Goal: Use online tool/utility: Utilize a website feature to perform a specific function

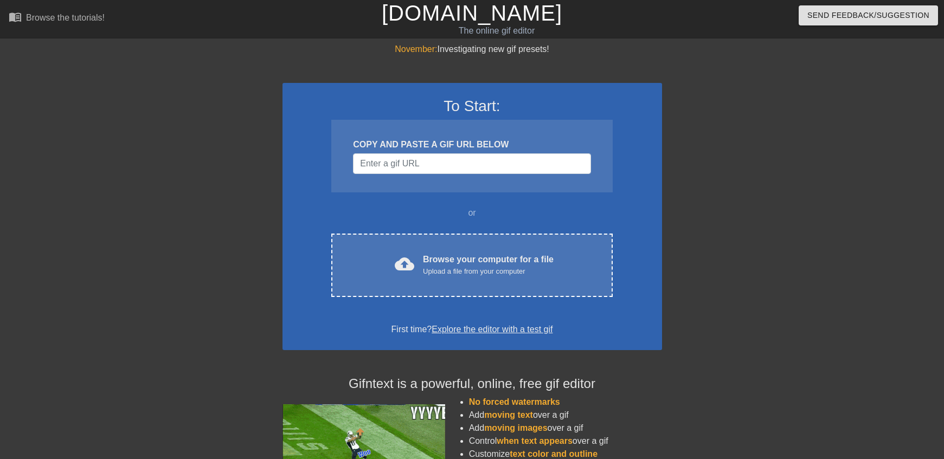
click at [658, 269] on div "To Start: COPY AND PASTE A GIF URL BELOW or cloud_upload Browse your computer f…" at bounding box center [473, 216] width 380 height 267
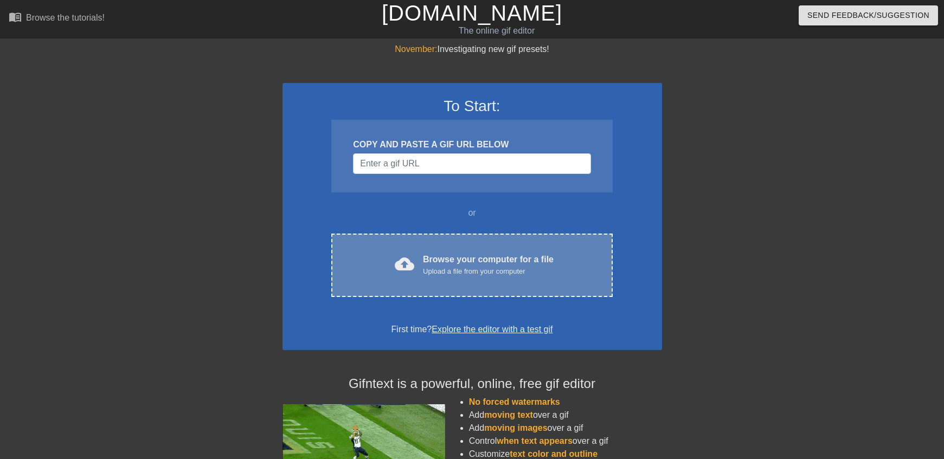
click at [468, 277] on div "Upload a file from your computer" at bounding box center [488, 271] width 131 height 11
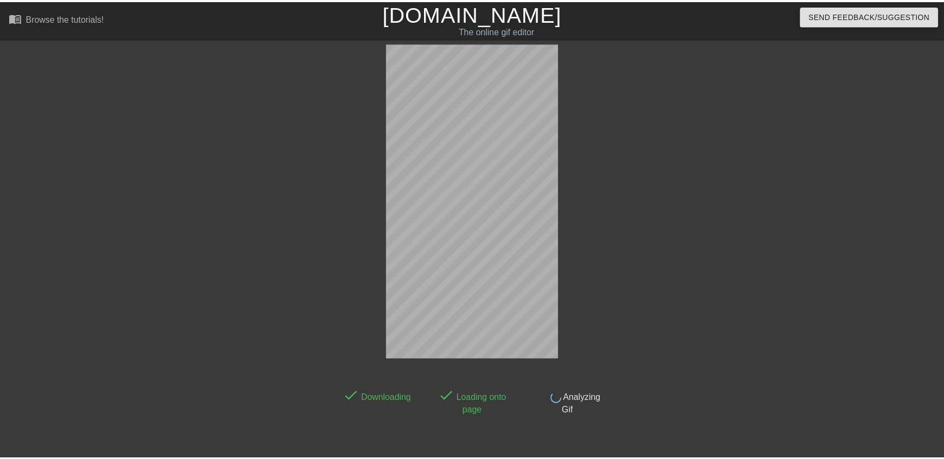
scroll to position [27, 0]
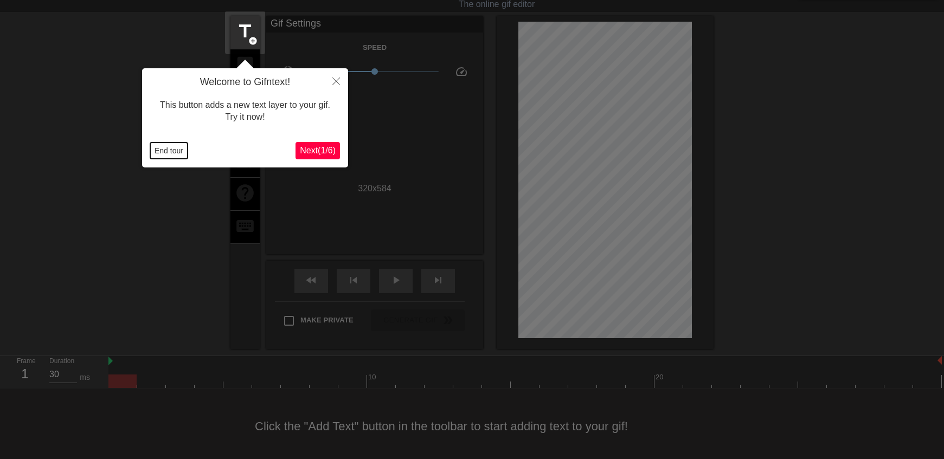
click at [169, 148] on button "End tour" at bounding box center [168, 151] width 37 height 16
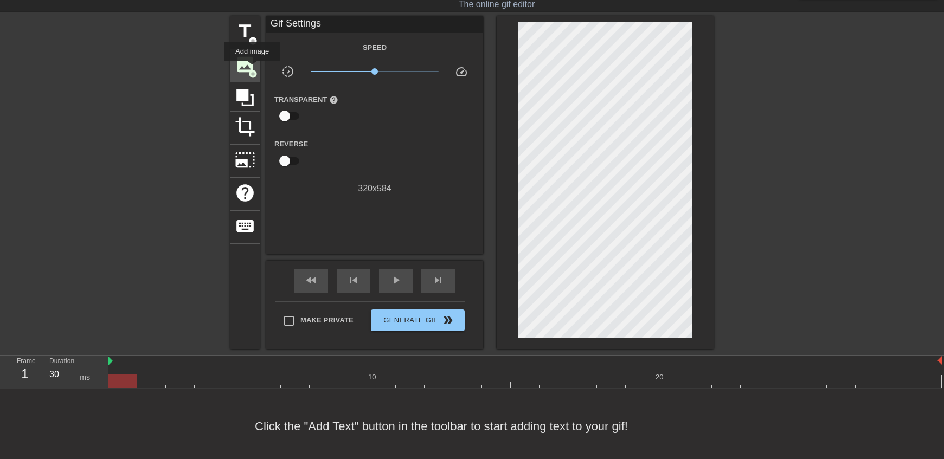
click at [252, 69] on span "add_circle" at bounding box center [252, 73] width 9 height 9
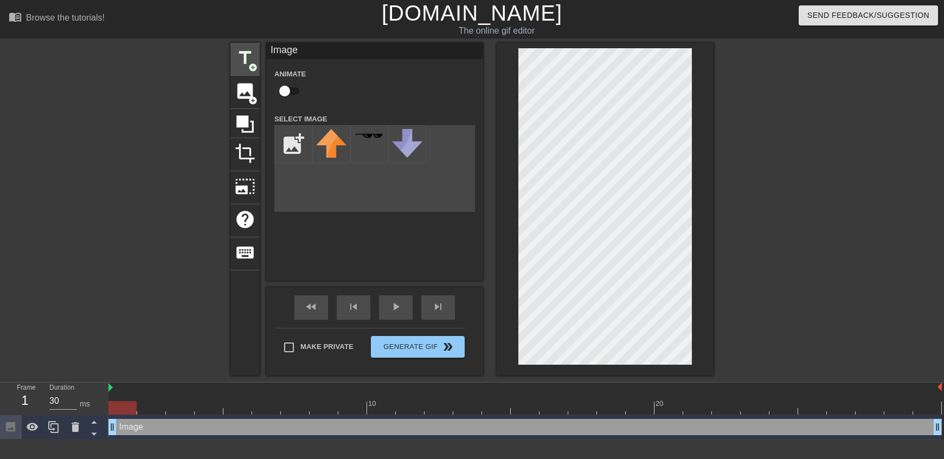
scroll to position [0, 0]
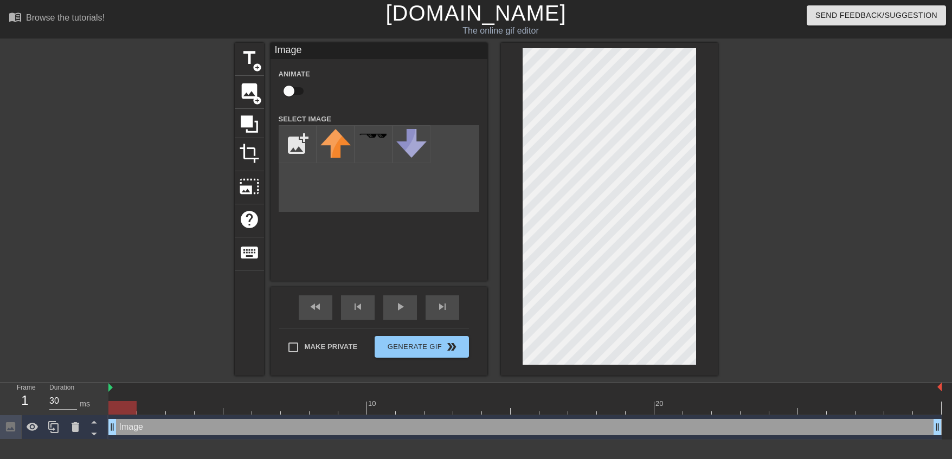
click at [290, 88] on input "checkbox" at bounding box center [289, 91] width 62 height 21
checkbox input "true"
click at [303, 138] on input "file" at bounding box center [297, 144] width 37 height 37
type input "C:\fakepath\jun.jpg"
click at [342, 140] on img at bounding box center [336, 148] width 30 height 39
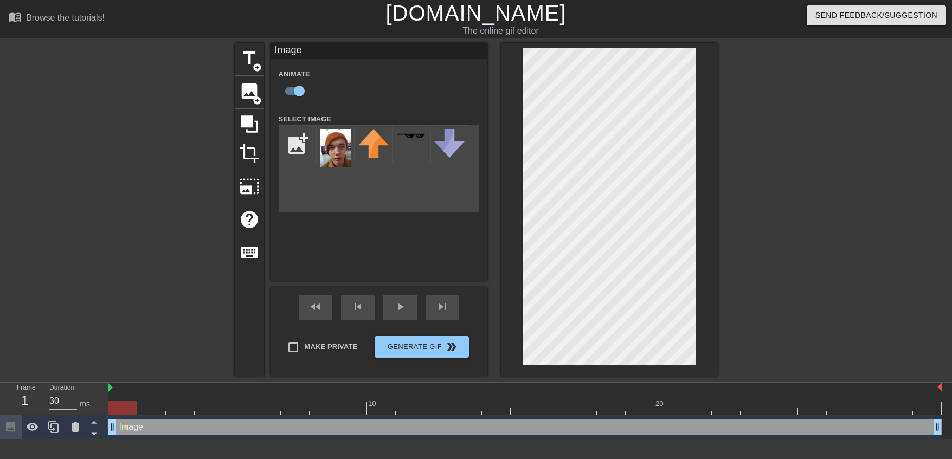
click at [765, 194] on div at bounding box center [812, 205] width 163 height 325
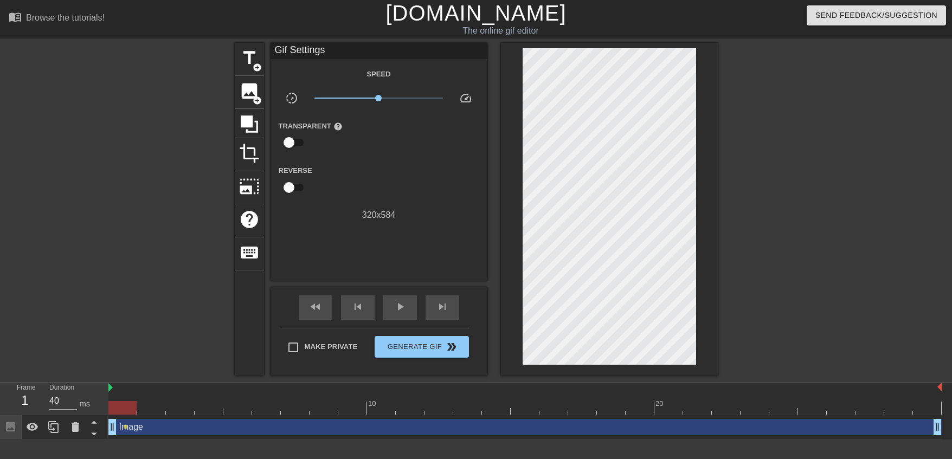
click at [150, 407] on div at bounding box center [525, 408] width 834 height 14
click at [187, 403] on div at bounding box center [525, 408] width 834 height 14
click at [216, 402] on div at bounding box center [525, 408] width 834 height 14
click at [230, 407] on div at bounding box center [525, 408] width 834 height 14
click at [269, 405] on div at bounding box center [525, 408] width 834 height 14
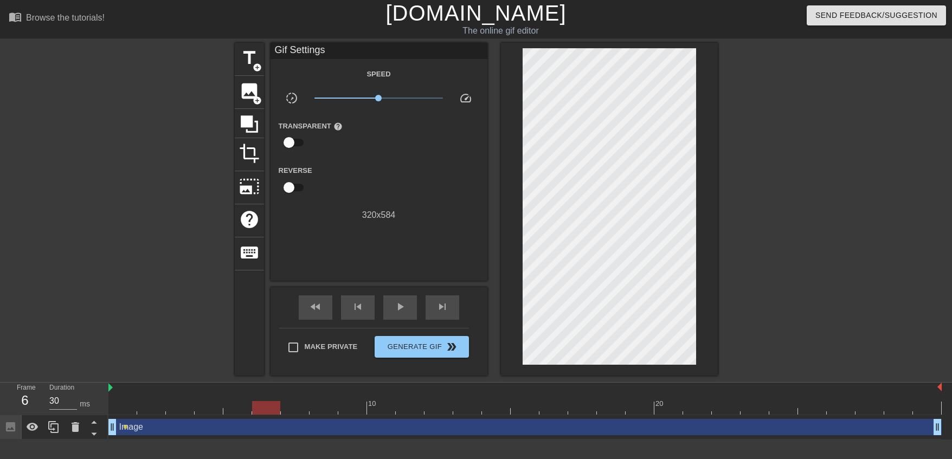
click at [290, 411] on div at bounding box center [525, 408] width 834 height 14
click at [239, 403] on div at bounding box center [525, 408] width 834 height 14
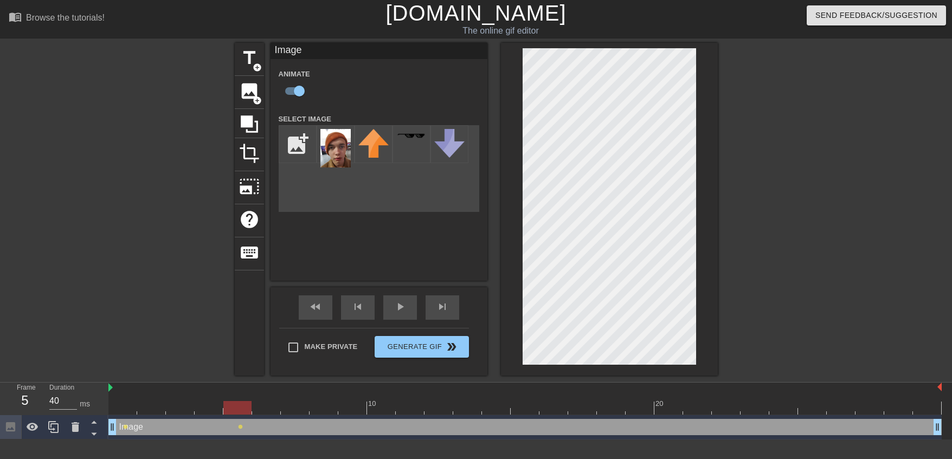
click at [264, 413] on div at bounding box center [525, 408] width 834 height 14
click at [293, 402] on div at bounding box center [525, 408] width 834 height 14
click at [325, 408] on div at bounding box center [525, 408] width 834 height 14
click at [345, 412] on div at bounding box center [525, 408] width 834 height 14
click at [386, 406] on div at bounding box center [525, 408] width 834 height 14
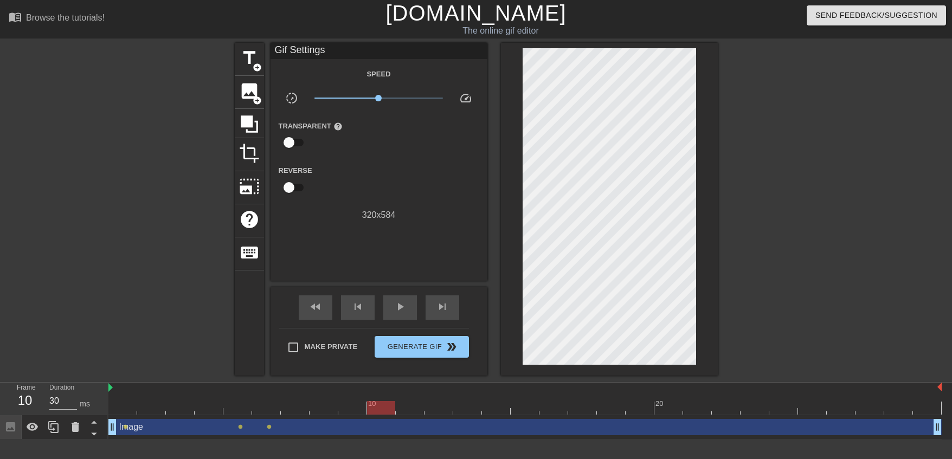
click at [836, 321] on div at bounding box center [812, 205] width 163 height 325
click at [407, 405] on div at bounding box center [525, 408] width 834 height 14
click at [440, 408] on div at bounding box center [525, 408] width 834 height 14
click at [128, 405] on div at bounding box center [525, 408] width 834 height 14
click at [407, 297] on div "play_arrow" at bounding box center [400, 308] width 34 height 24
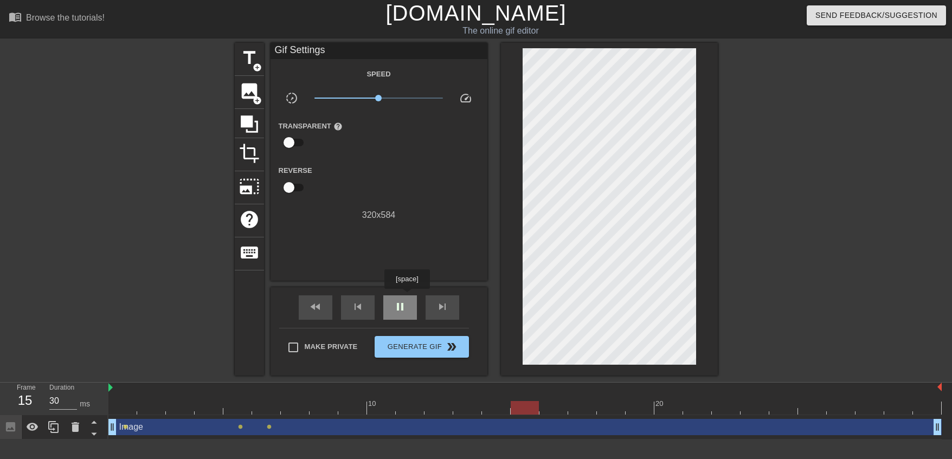
click at [407, 297] on div "pause" at bounding box center [400, 308] width 34 height 24
click at [124, 401] on div at bounding box center [122, 401] width 29 height 14
click at [394, 310] on span "play_arrow" at bounding box center [400, 306] width 13 height 13
click at [394, 312] on span "pause" at bounding box center [400, 306] width 13 height 13
click at [329, 403] on div at bounding box center [525, 408] width 834 height 14
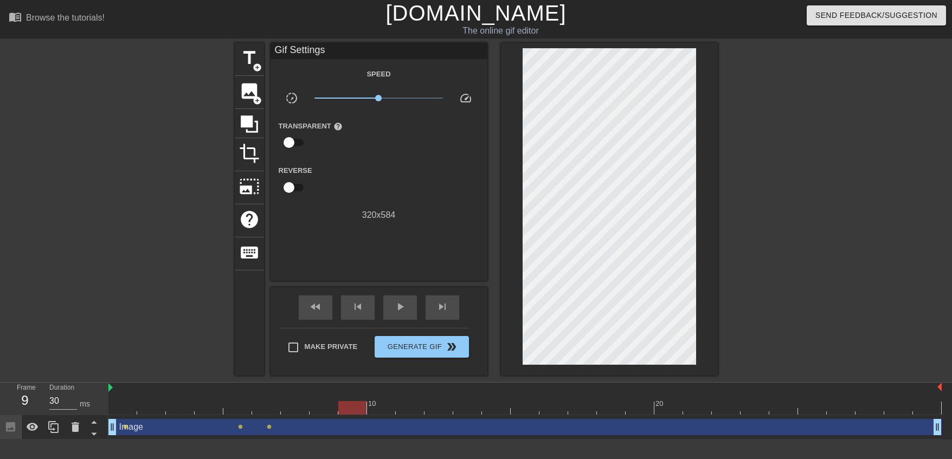
click at [354, 400] on div at bounding box center [352, 401] width 29 height 14
click at [380, 399] on div "10" at bounding box center [381, 401] width 29 height 14
click at [465, 405] on div at bounding box center [525, 408] width 834 height 14
click at [502, 409] on div at bounding box center [525, 408] width 834 height 14
click at [690, 402] on div at bounding box center [525, 408] width 834 height 14
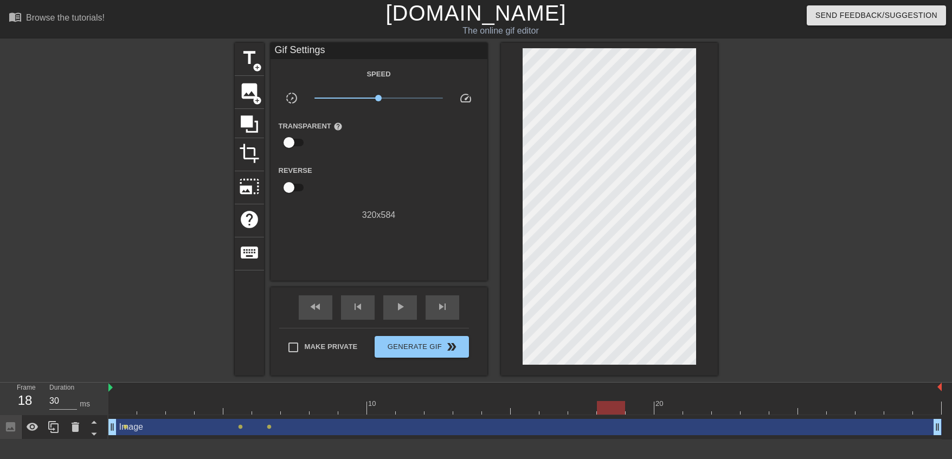
click at [619, 403] on div at bounding box center [525, 408] width 834 height 14
click at [643, 400] on div at bounding box center [640, 401] width 29 height 14
click at [663, 407] on div at bounding box center [525, 408] width 834 height 14
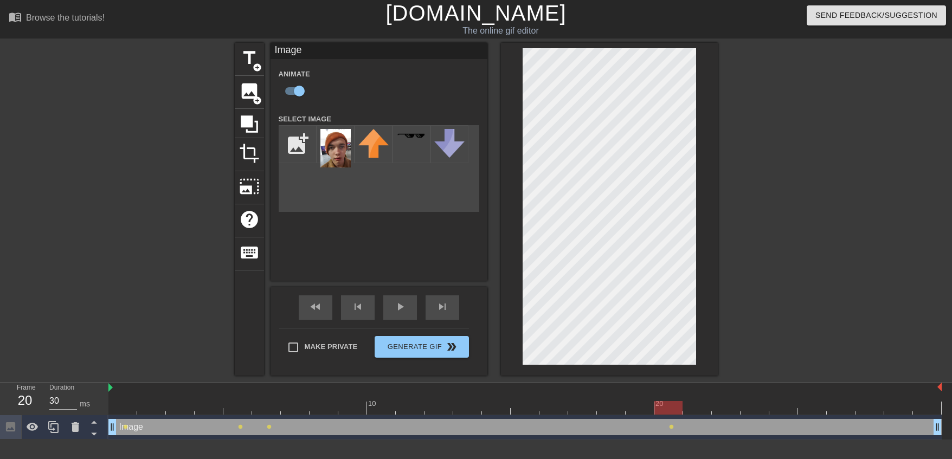
click at [701, 408] on div at bounding box center [525, 408] width 834 height 14
click at [734, 405] on div at bounding box center [525, 408] width 834 height 14
click at [755, 412] on div at bounding box center [525, 408] width 834 height 14
click at [789, 397] on div at bounding box center [784, 401] width 29 height 14
click at [759, 408] on div at bounding box center [525, 408] width 834 height 14
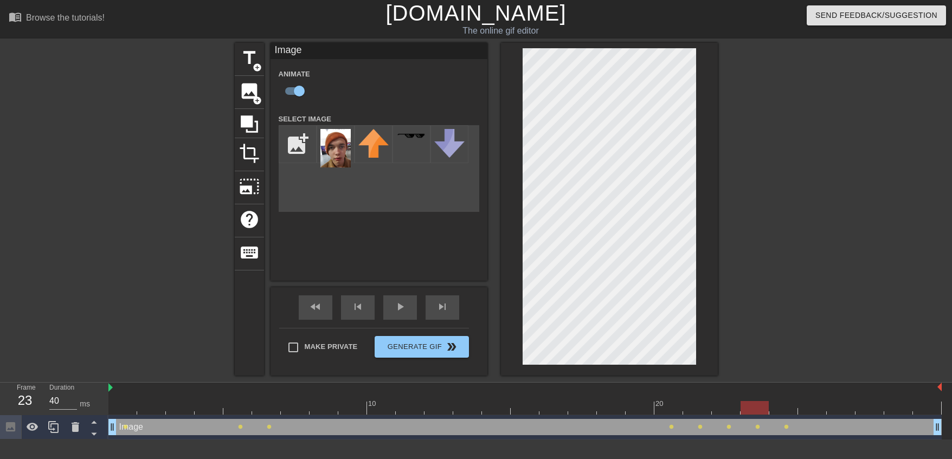
click at [784, 407] on div at bounding box center [525, 408] width 834 height 14
click at [816, 409] on div at bounding box center [525, 408] width 834 height 14
click at [839, 407] on div at bounding box center [525, 408] width 834 height 14
click at [873, 407] on div at bounding box center [525, 408] width 834 height 14
click at [886, 407] on div at bounding box center [525, 408] width 834 height 14
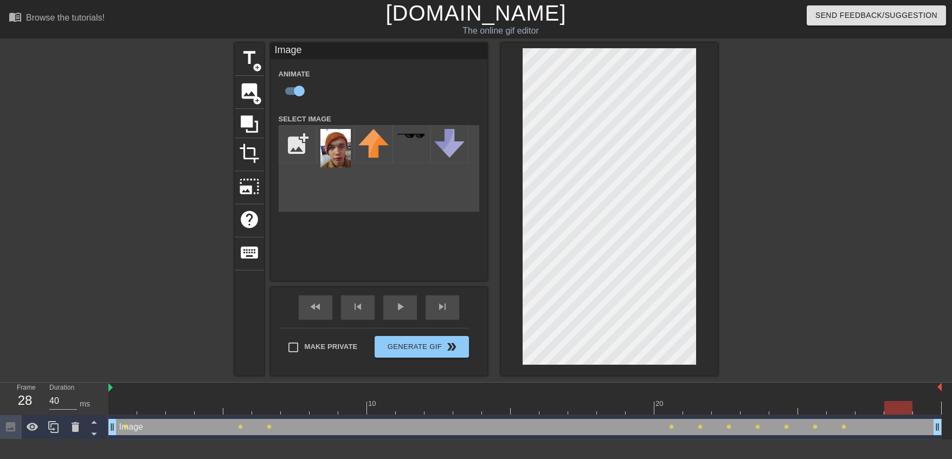
click at [933, 405] on div at bounding box center [525, 408] width 834 height 14
click at [809, 405] on div at bounding box center [525, 408] width 834 height 14
click at [849, 410] on div at bounding box center [525, 408] width 834 height 14
click at [811, 399] on div at bounding box center [812, 401] width 29 height 14
drag, startPoint x: 124, startPoint y: 400, endPoint x: 209, endPoint y: 393, distance: 84.9
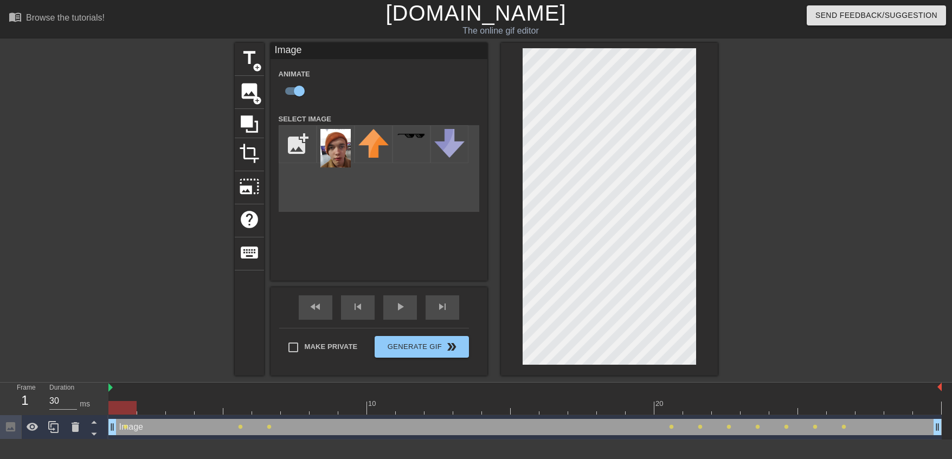
click at [123, 398] on div at bounding box center [122, 401] width 29 height 14
click at [382, 301] on div "fast_rewind skip_previous play_arrow skip_next" at bounding box center [379, 307] width 177 height 41
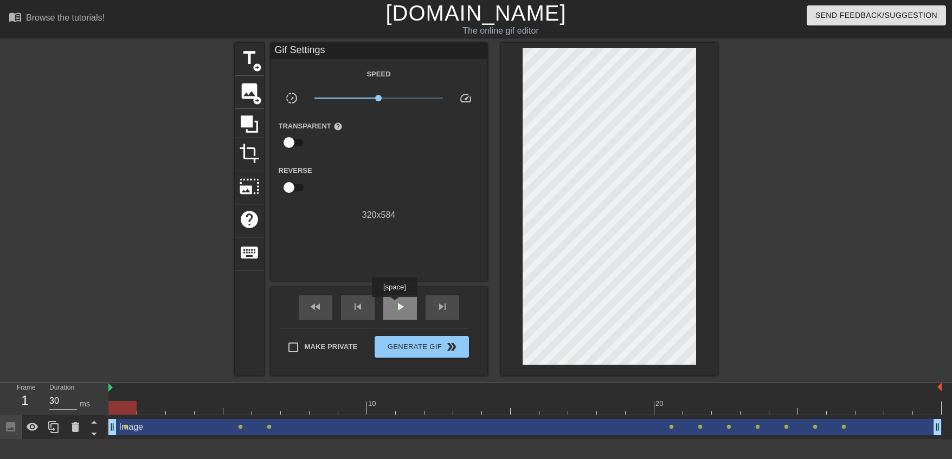
click at [394, 305] on span "play_arrow" at bounding box center [400, 306] width 13 height 13
click at [394, 305] on span "pause" at bounding box center [400, 306] width 13 height 13
type input "30"
click at [125, 400] on div at bounding box center [122, 401] width 29 height 14
click at [250, 85] on span "image" at bounding box center [249, 91] width 21 height 21
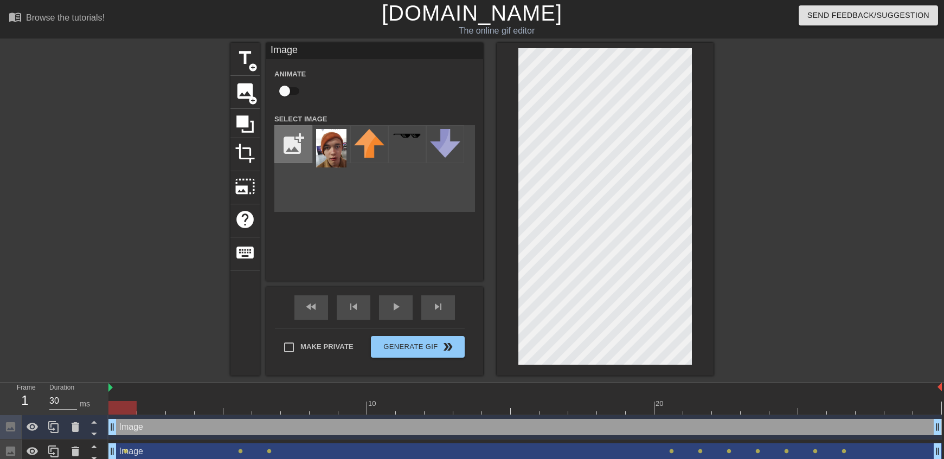
click at [299, 147] on input "file" at bounding box center [293, 144] width 37 height 37
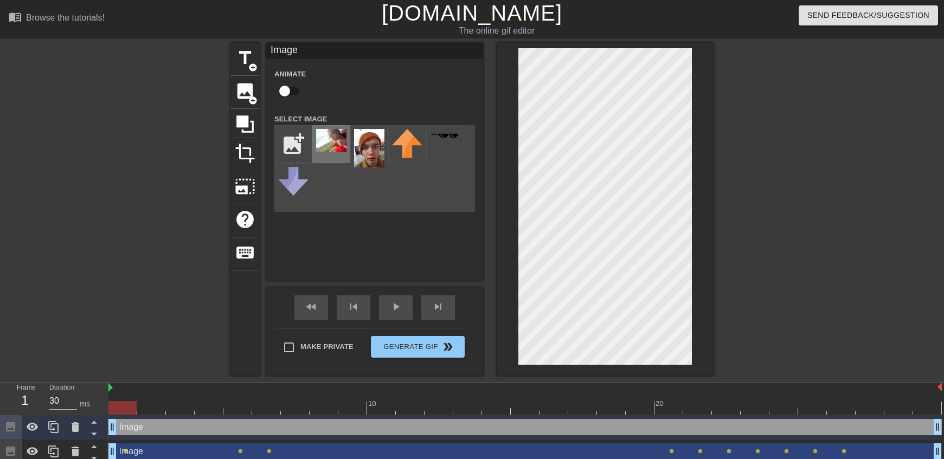
click at [336, 142] on img at bounding box center [331, 140] width 30 height 23
click at [300, 138] on input "file" at bounding box center [293, 144] width 37 height 37
type input "C:\fakepath\2ffe77c9-99a3-4cb7-88ab-31b135f56905.jpg"
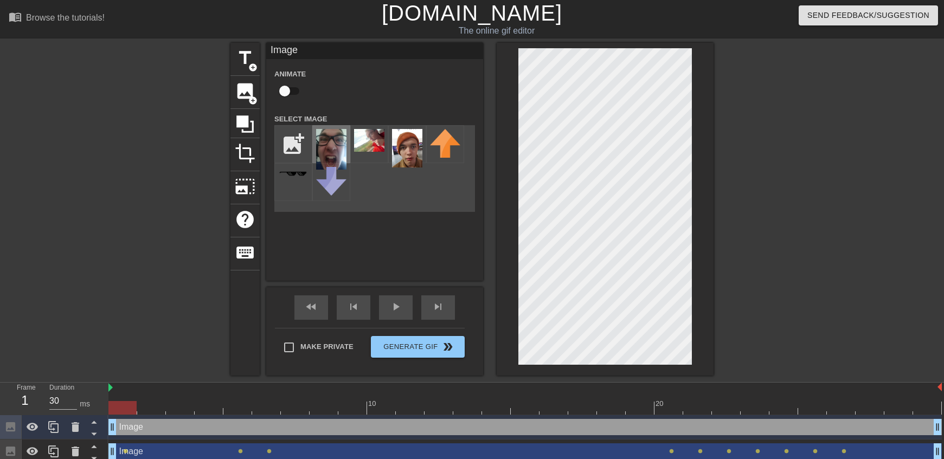
click at [337, 151] on img at bounding box center [331, 149] width 30 height 41
click at [518, 166] on div at bounding box center [605, 209] width 217 height 333
click at [913, 414] on div at bounding box center [525, 408] width 834 height 14
type input "30"
click at [128, 409] on div at bounding box center [525, 408] width 834 height 14
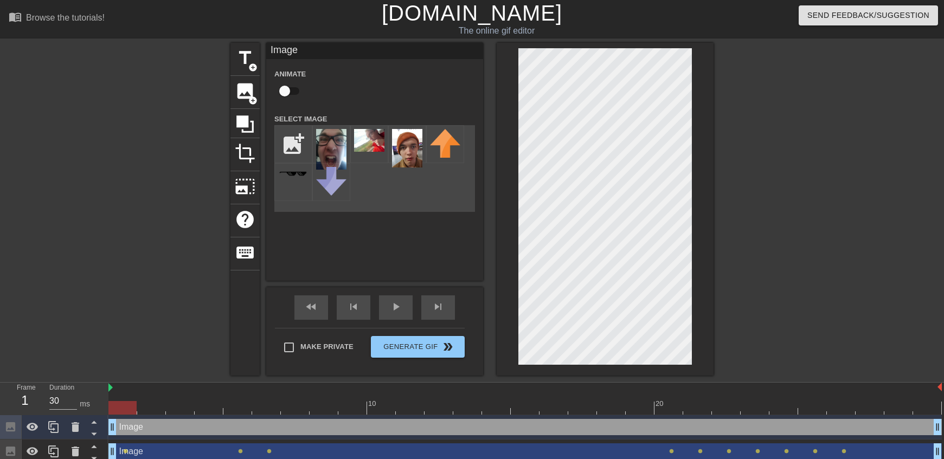
click at [299, 85] on input "checkbox" at bounding box center [285, 91] width 62 height 21
checkbox input "true"
click at [456, 409] on div at bounding box center [525, 408] width 834 height 14
click at [746, 412] on div at bounding box center [525, 408] width 834 height 14
click at [729, 408] on div at bounding box center [525, 408] width 834 height 14
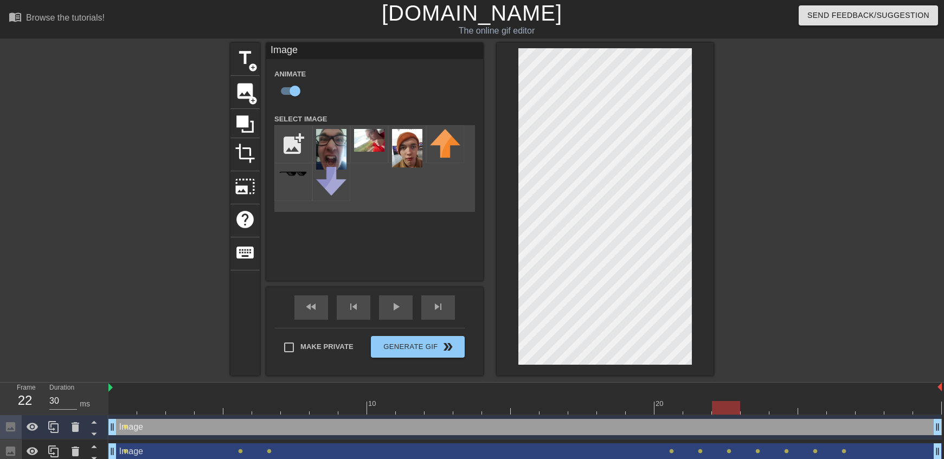
click at [686, 411] on div at bounding box center [525, 408] width 834 height 14
click at [682, 425] on div "Image drag_handle drag_handle" at bounding box center [525, 427] width 834 height 16
click at [675, 411] on div at bounding box center [525, 408] width 834 height 14
click at [764, 397] on div at bounding box center [755, 401] width 29 height 14
click at [791, 409] on div at bounding box center [525, 408] width 834 height 14
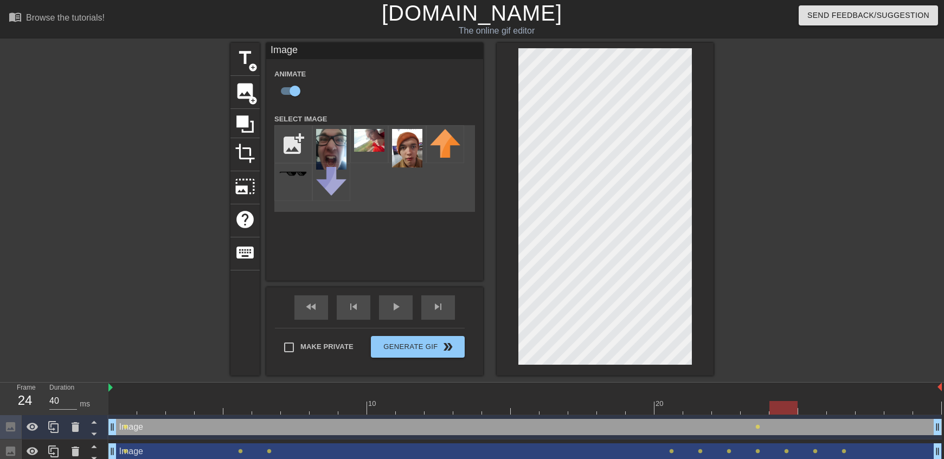
click at [830, 398] on div at bounding box center [841, 401] width 29 height 14
click at [902, 406] on div at bounding box center [525, 408] width 834 height 14
click at [822, 413] on div at bounding box center [525, 408] width 834 height 14
click at [833, 405] on div at bounding box center [525, 408] width 834 height 14
click at [123, 417] on div "Image drag_handle drag_handle lens lens lens" at bounding box center [525, 427] width 834 height 24
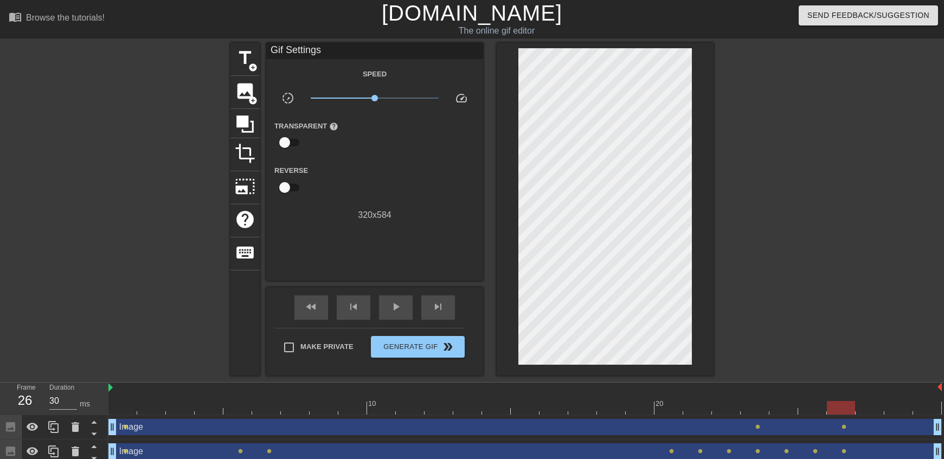
click at [130, 406] on div at bounding box center [525, 408] width 834 height 14
click at [401, 304] on span "play_arrow" at bounding box center [395, 306] width 13 height 13
click at [401, 304] on span "pause" at bounding box center [395, 306] width 13 height 13
type input "30"
click at [120, 417] on div "Image drag_handle drag_handle lens lens lens" at bounding box center [525, 427] width 834 height 24
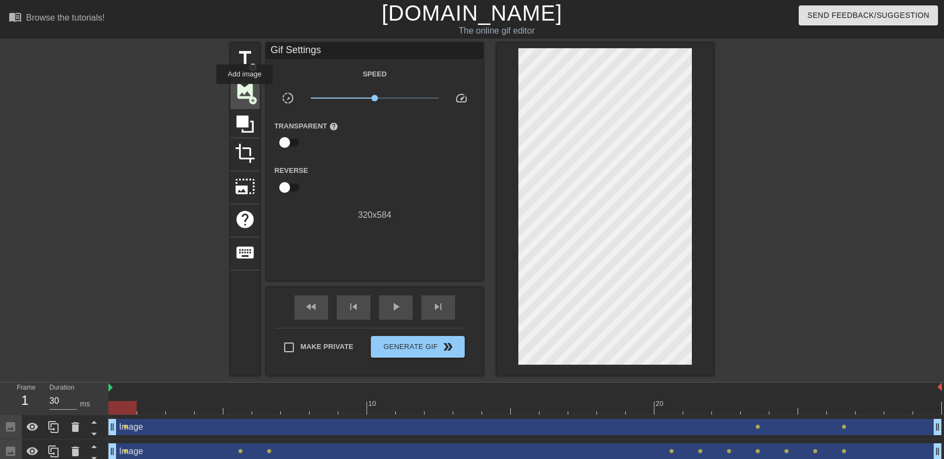
click at [245, 92] on span "image" at bounding box center [245, 91] width 21 height 21
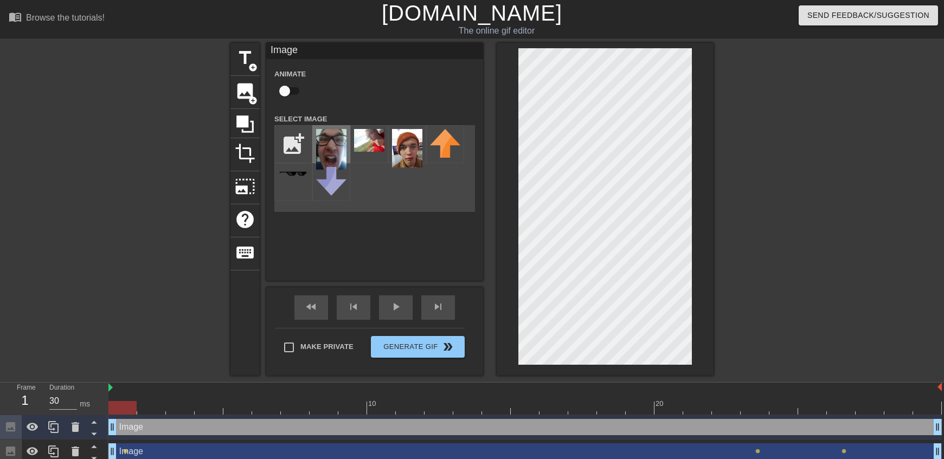
click at [345, 145] on img at bounding box center [331, 149] width 30 height 41
click at [779, 291] on div at bounding box center [808, 205] width 163 height 325
click at [300, 96] on input "checkbox" at bounding box center [285, 91] width 62 height 21
checkbox input "true"
click at [749, 411] on div at bounding box center [525, 408] width 834 height 14
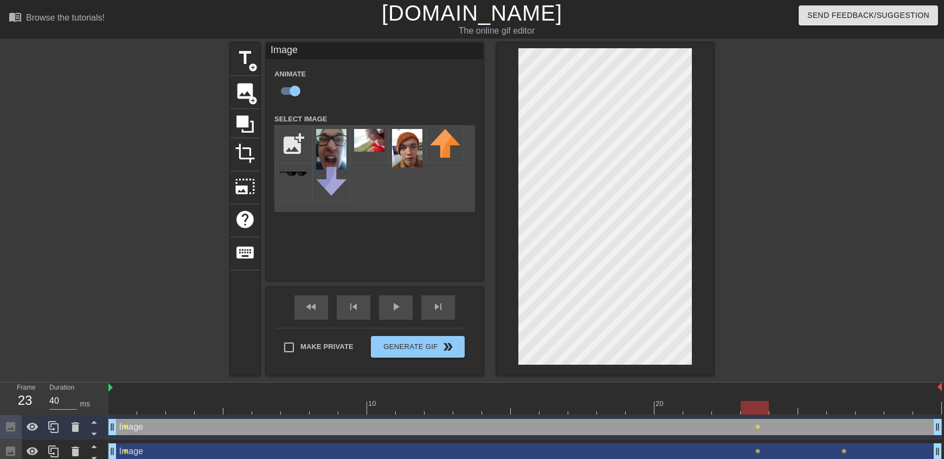
click at [793, 408] on div at bounding box center [525, 408] width 834 height 14
click at [842, 408] on div at bounding box center [525, 408] width 834 height 14
click at [117, 402] on div at bounding box center [525, 408] width 834 height 14
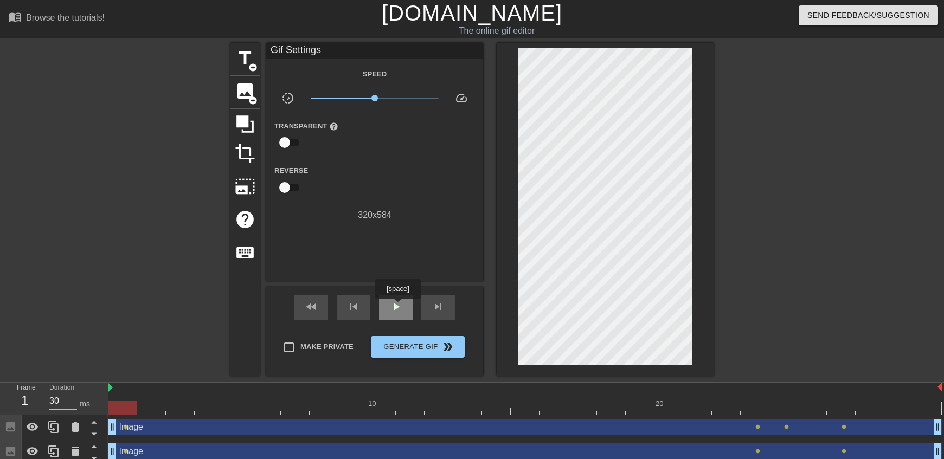
click at [398, 306] on span "play_arrow" at bounding box center [395, 306] width 13 height 13
click at [398, 306] on span "pause" at bounding box center [395, 306] width 13 height 13
click at [120, 405] on div at bounding box center [525, 408] width 834 height 14
click at [438, 411] on div at bounding box center [525, 408] width 834 height 14
click at [472, 409] on div at bounding box center [525, 408] width 834 height 14
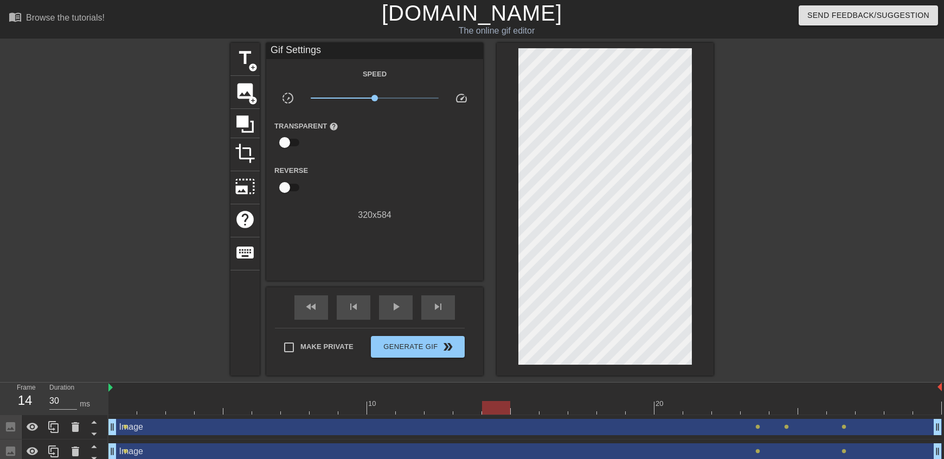
click at [483, 406] on div at bounding box center [525, 408] width 834 height 14
click at [690, 422] on div "Image drag_handle drag_handle" at bounding box center [525, 427] width 834 height 16
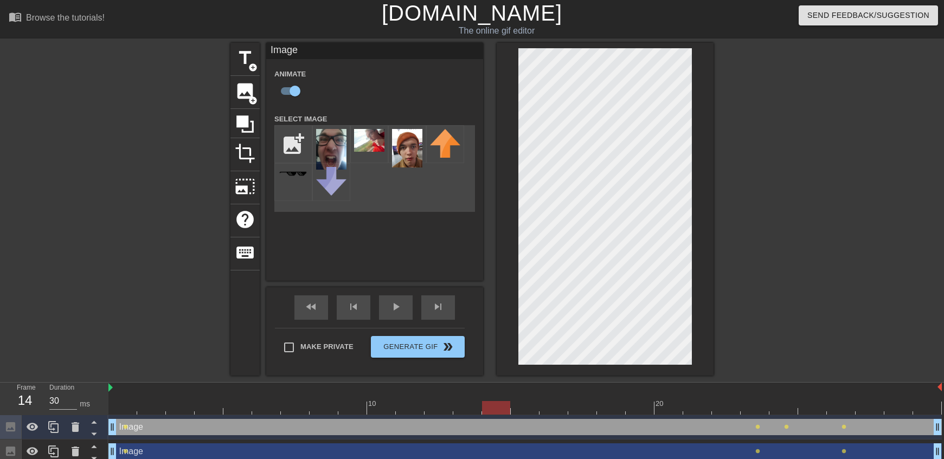
click at [699, 421] on div "Image drag_handle drag_handle" at bounding box center [525, 427] width 834 height 16
click at [697, 410] on div at bounding box center [525, 408] width 834 height 14
click at [668, 406] on div at bounding box center [525, 408] width 834 height 14
click at [637, 410] on div at bounding box center [525, 408] width 834 height 14
click at [595, 411] on div at bounding box center [525, 408] width 834 height 14
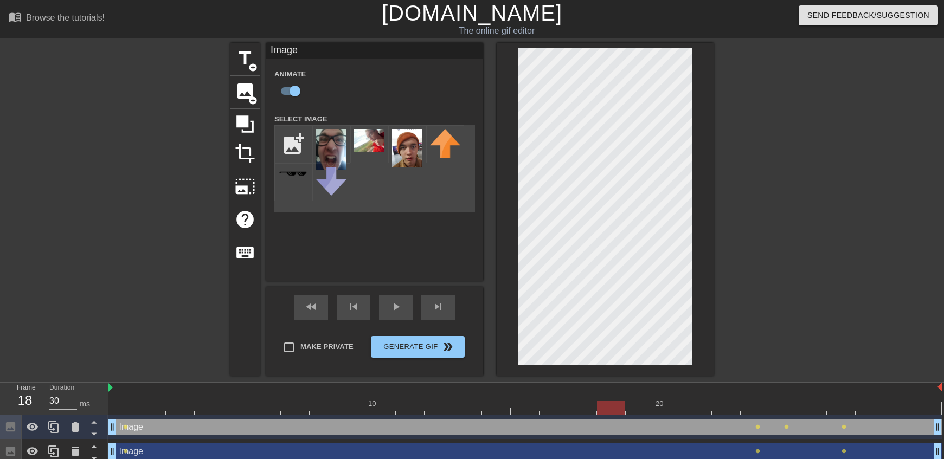
drag, startPoint x: 602, startPoint y: 411, endPoint x: 624, endPoint y: 415, distance: 22.7
click at [603, 410] on div at bounding box center [525, 408] width 834 height 14
click at [647, 411] on div at bounding box center [525, 408] width 834 height 14
type input "30"
click at [688, 413] on div at bounding box center [525, 408] width 834 height 14
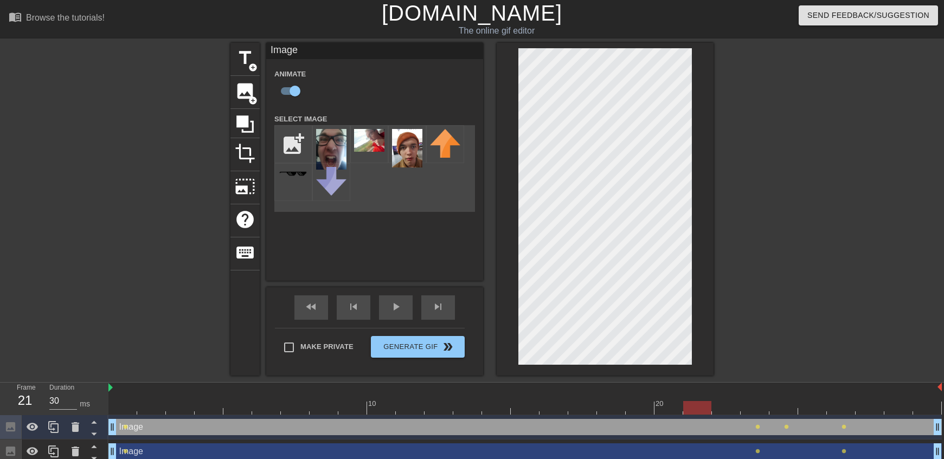
click at [665, 404] on div at bounding box center [525, 408] width 834 height 14
click at [325, 138] on img at bounding box center [331, 149] width 30 height 41
click at [242, 90] on span "image" at bounding box center [245, 91] width 21 height 21
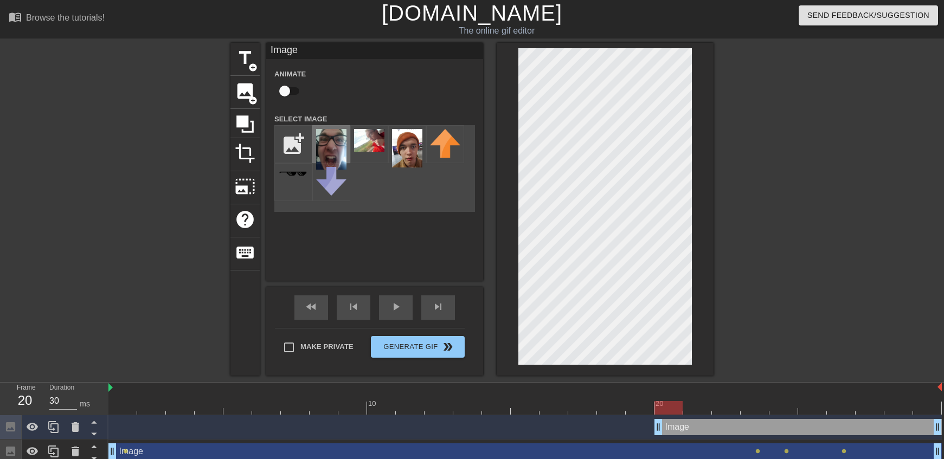
click at [330, 146] on img at bounding box center [331, 149] width 30 height 41
click at [282, 95] on input "checkbox" at bounding box center [285, 91] width 62 height 21
checkbox input "true"
click at [701, 412] on div at bounding box center [525, 408] width 834 height 14
click at [730, 399] on div at bounding box center [726, 401] width 29 height 14
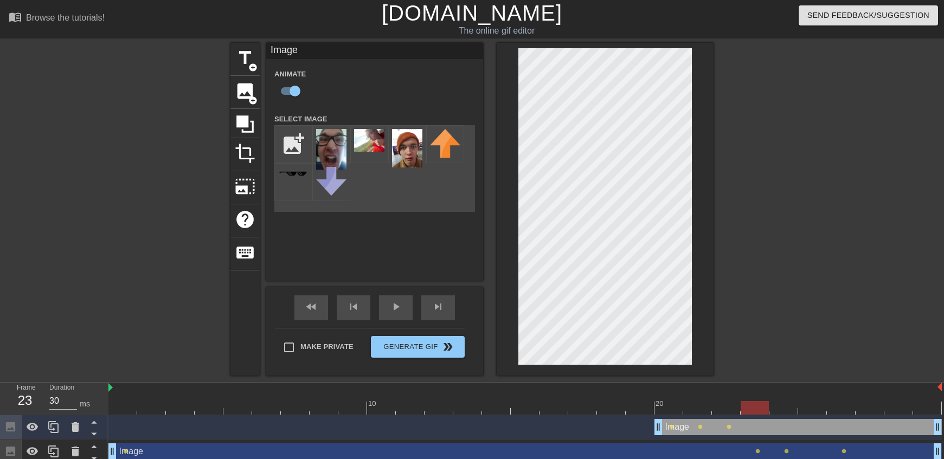
click at [753, 406] on div at bounding box center [525, 408] width 834 height 14
click at [781, 401] on div "10 20" at bounding box center [525, 399] width 834 height 32
click at [813, 409] on div at bounding box center [525, 408] width 834 height 14
drag, startPoint x: 937, startPoint y: 424, endPoint x: 787, endPoint y: 414, distance: 149.5
click at [787, 414] on div "10 20 Image drag_handle drag_handle lens lens lens lens lens Image drag_handle …" at bounding box center [526, 448] width 836 height 130
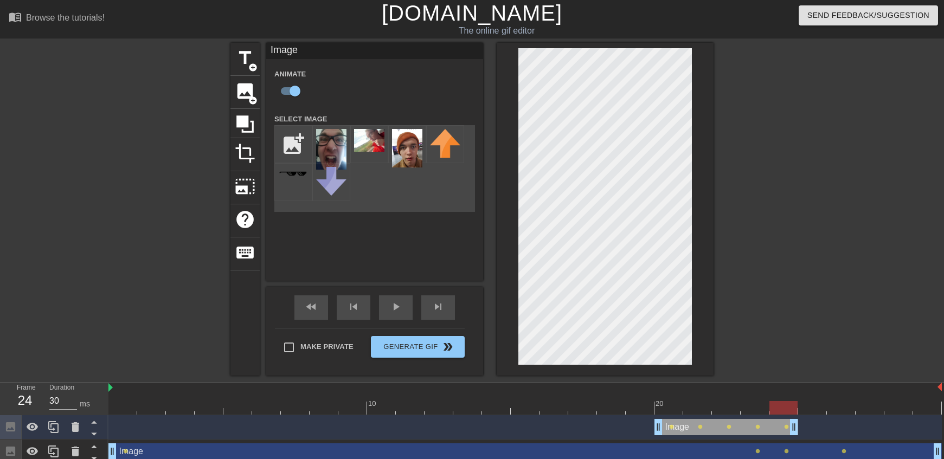
click at [127, 400] on div at bounding box center [122, 401] width 29 height 14
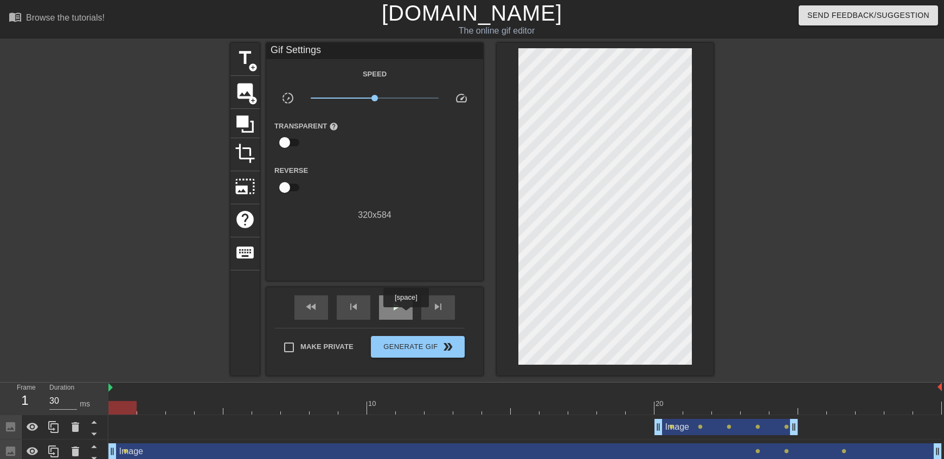
click at [406, 315] on div "play_arrow" at bounding box center [396, 308] width 34 height 24
click at [392, 318] on div "pause" at bounding box center [396, 308] width 34 height 24
type input "30"
click at [671, 408] on div at bounding box center [525, 408] width 834 height 14
click at [696, 405] on div at bounding box center [525, 408] width 834 height 14
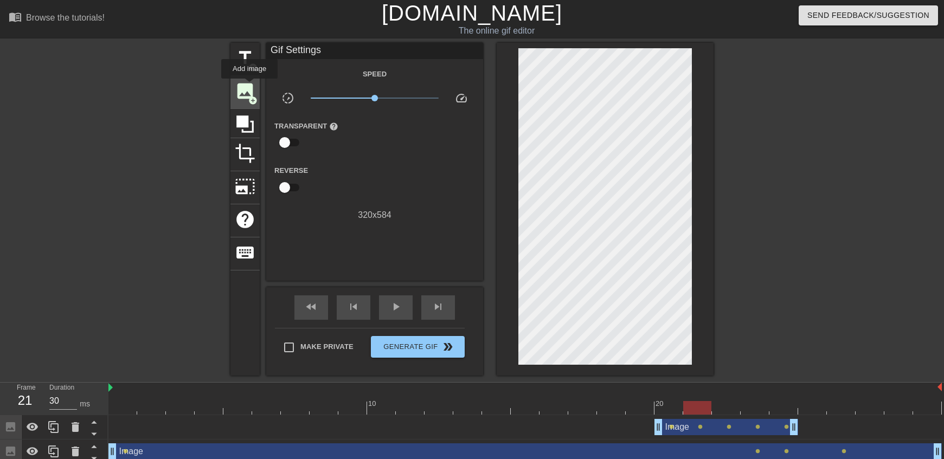
click at [249, 86] on span "image" at bounding box center [245, 91] width 21 height 21
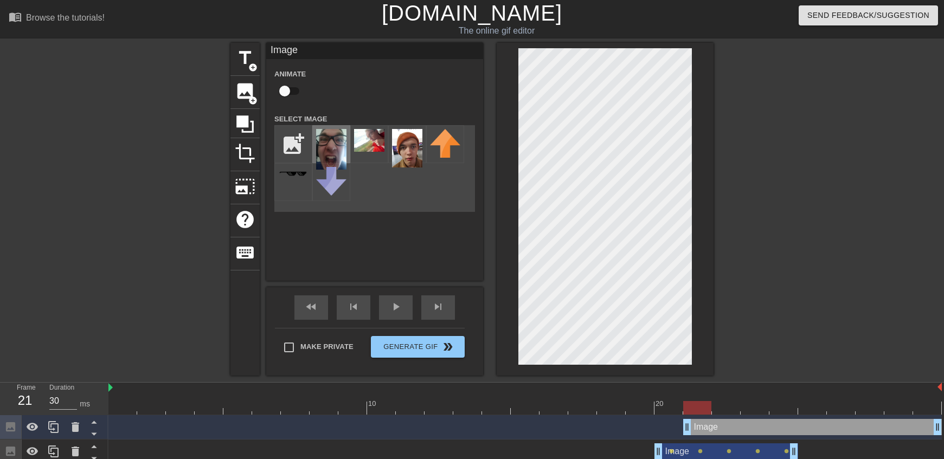
click at [341, 149] on img at bounding box center [331, 149] width 30 height 41
click at [300, 93] on input "checkbox" at bounding box center [285, 91] width 62 height 21
checkbox input "true"
click at [723, 414] on div at bounding box center [525, 408] width 834 height 14
click at [757, 405] on div at bounding box center [525, 408] width 834 height 14
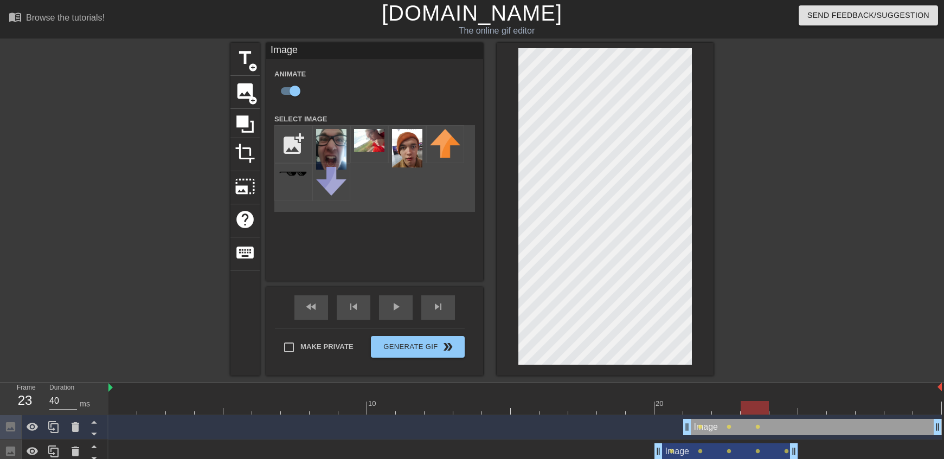
click at [783, 411] on div at bounding box center [525, 408] width 834 height 14
click at [819, 410] on div at bounding box center [525, 408] width 834 height 14
click at [661, 37] on div "menu_book Browse the tutorials! [DOMAIN_NAME] The online gif editor Send Feedba…" at bounding box center [472, 268] width 944 height 537
click at [839, 409] on div at bounding box center [525, 408] width 834 height 14
drag, startPoint x: 937, startPoint y: 425, endPoint x: 802, endPoint y: 420, distance: 134.6
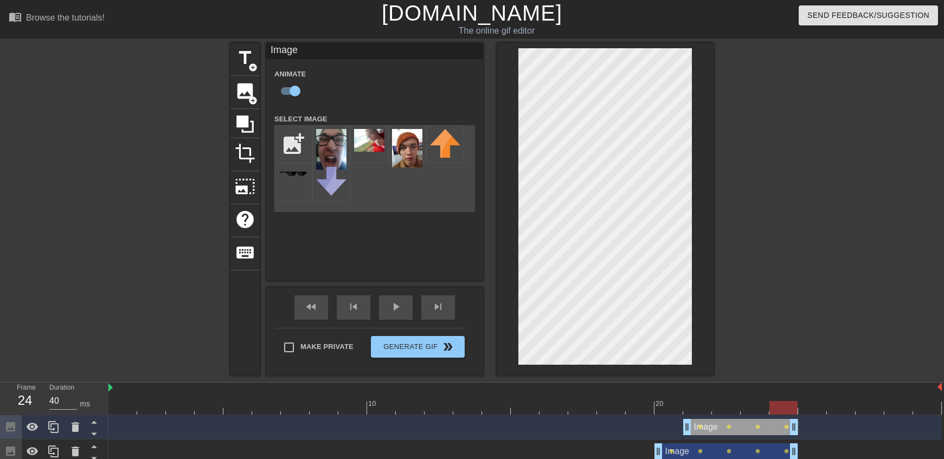
click at [802, 420] on div "Image drag_handle drag_handle lens lens lens lens" at bounding box center [525, 427] width 834 height 16
click at [120, 403] on div at bounding box center [525, 408] width 834 height 14
click at [396, 300] on div "play_arrow" at bounding box center [396, 308] width 34 height 24
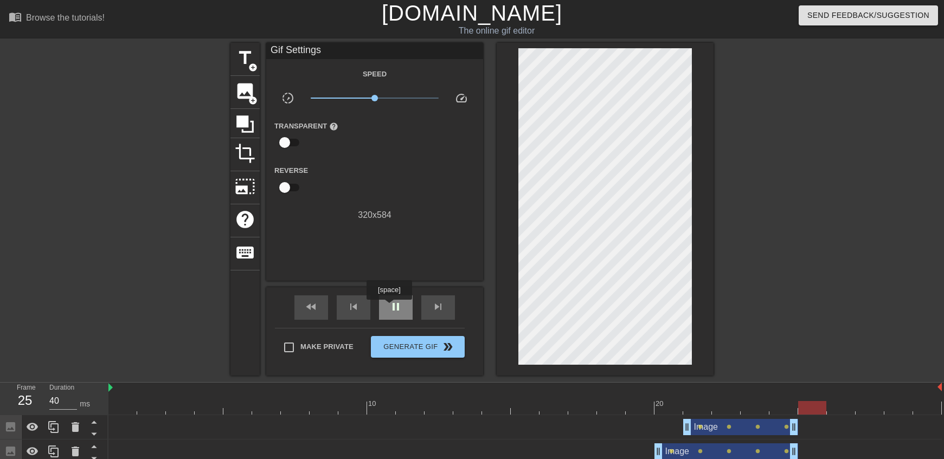
click at [389, 308] on div "pause" at bounding box center [396, 308] width 34 height 24
click at [125, 406] on div at bounding box center [525, 408] width 834 height 14
click at [400, 310] on span "play_arrow" at bounding box center [395, 306] width 13 height 13
click at [400, 310] on span "pause" at bounding box center [395, 306] width 13 height 13
click at [127, 412] on div at bounding box center [525, 408] width 834 height 14
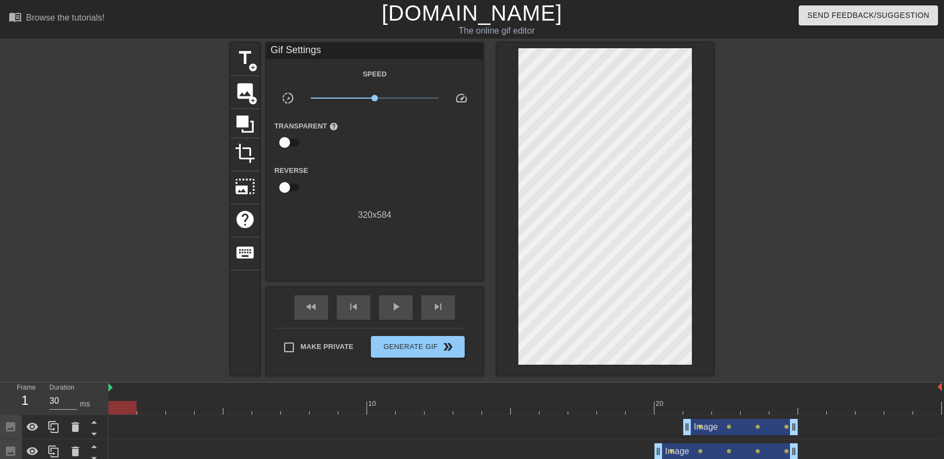
click at [714, 432] on div "Image drag_handle drag_handle" at bounding box center [740, 427] width 115 height 16
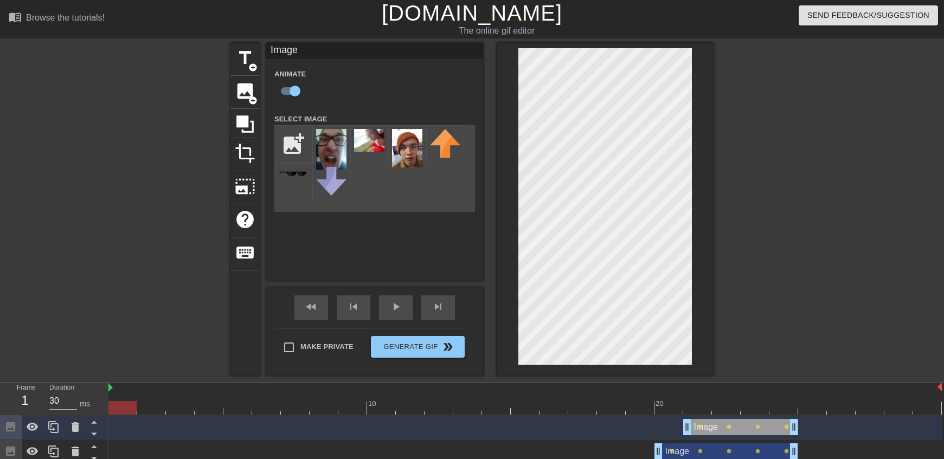
click at [672, 405] on div at bounding box center [525, 408] width 834 height 14
click at [696, 403] on div at bounding box center [525, 408] width 834 height 14
type input "40"
click at [726, 410] on div at bounding box center [525, 408] width 834 height 14
click at [239, 105] on div "image add_circle" at bounding box center [244, 92] width 29 height 33
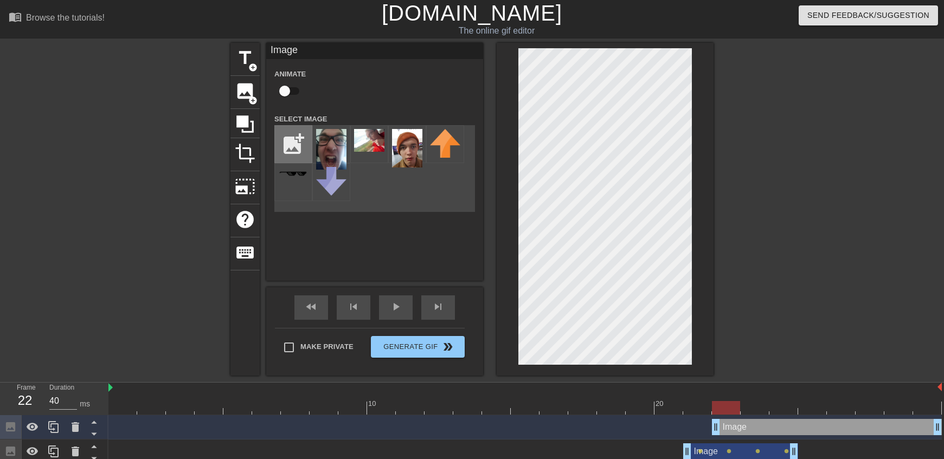
click at [308, 156] on input "file" at bounding box center [293, 144] width 37 height 37
click at [339, 141] on img at bounding box center [331, 149] width 30 height 41
drag, startPoint x: 293, startPoint y: 91, endPoint x: 341, endPoint y: 91, distance: 48.3
click at [292, 91] on input "checkbox" at bounding box center [285, 91] width 62 height 21
checkbox input "true"
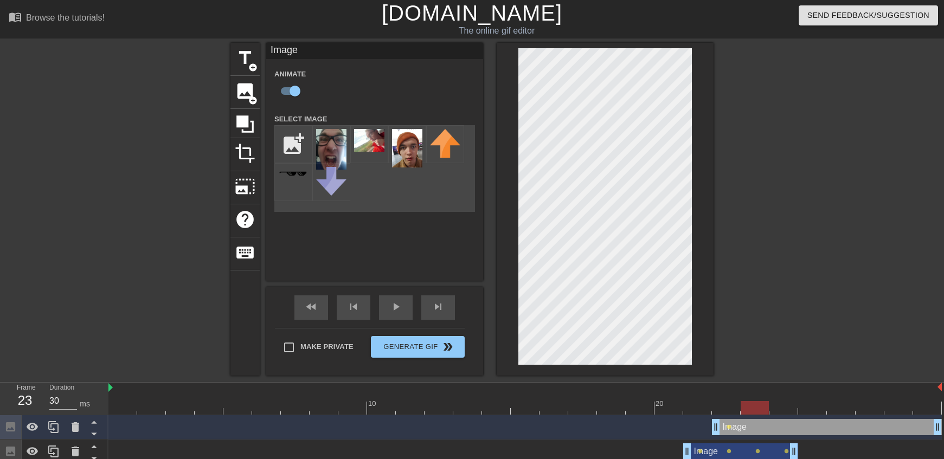
click at [759, 406] on div at bounding box center [525, 408] width 834 height 14
click at [789, 411] on div at bounding box center [525, 408] width 834 height 14
click at [816, 409] on div at bounding box center [525, 408] width 834 height 14
click at [848, 407] on div at bounding box center [525, 408] width 834 height 14
click at [409, 307] on div "play_arrow" at bounding box center [396, 308] width 34 height 24
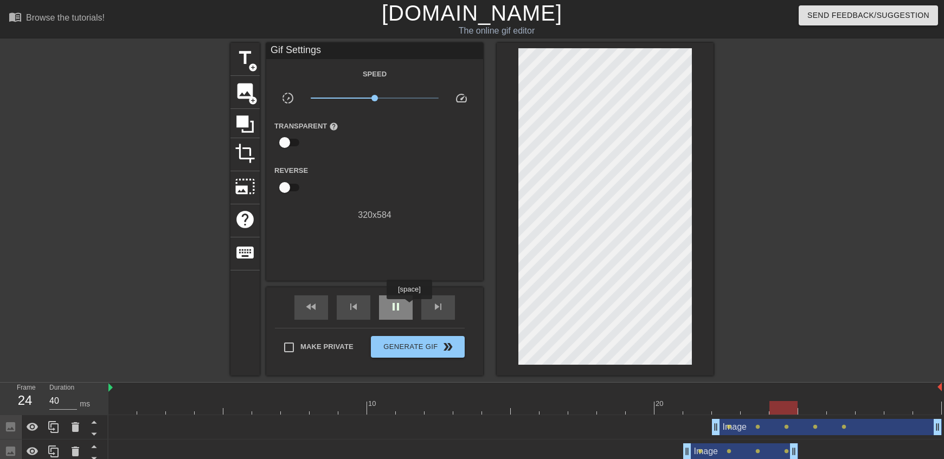
click at [409, 307] on div "pause" at bounding box center [396, 308] width 34 height 24
type input "40"
click at [718, 408] on div at bounding box center [525, 408] width 834 height 14
click at [249, 94] on span "image" at bounding box center [245, 91] width 21 height 21
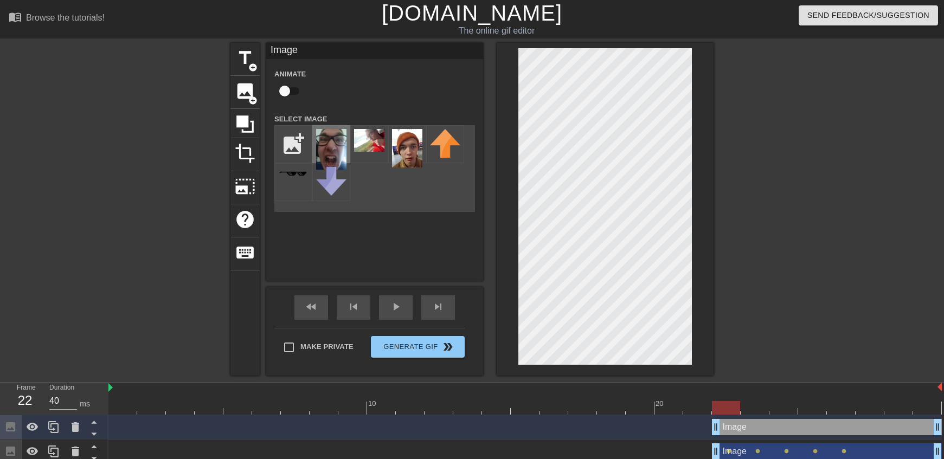
click at [331, 149] on img at bounding box center [331, 149] width 30 height 41
click at [286, 94] on input "checkbox" at bounding box center [285, 91] width 62 height 21
checkbox input "true"
click at [761, 412] on div at bounding box center [525, 408] width 834 height 14
drag, startPoint x: 789, startPoint y: 399, endPoint x: 789, endPoint y: 379, distance: 20.1
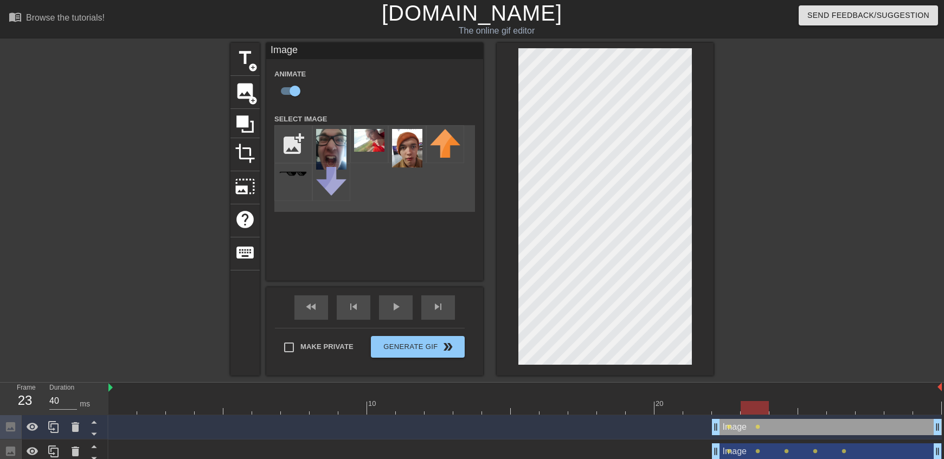
click at [789, 400] on div at bounding box center [784, 401] width 29 height 14
click at [804, 405] on div at bounding box center [525, 408] width 834 height 14
click at [849, 405] on div at bounding box center [525, 408] width 834 height 14
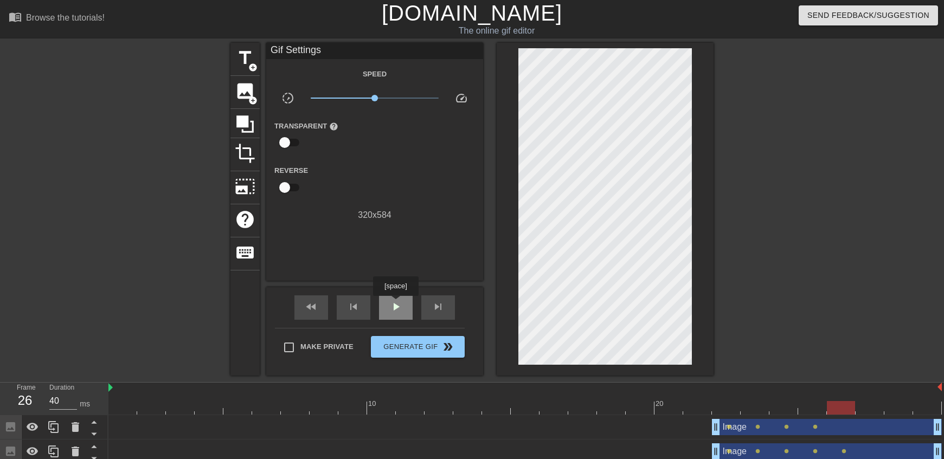
click at [395, 304] on span "play_arrow" at bounding box center [395, 306] width 13 height 13
click at [395, 304] on span "pause" at bounding box center [395, 306] width 13 height 13
click at [734, 411] on div at bounding box center [525, 408] width 834 height 14
click at [752, 411] on div at bounding box center [525, 408] width 834 height 14
click at [733, 403] on div at bounding box center [525, 408] width 834 height 14
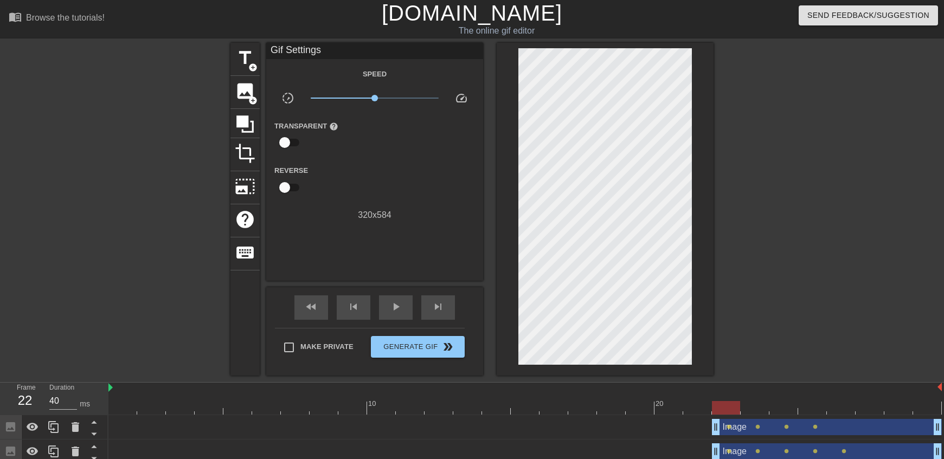
type input "30"
click at [756, 409] on div at bounding box center [525, 408] width 834 height 14
click at [251, 101] on span "add_circle" at bounding box center [252, 100] width 9 height 9
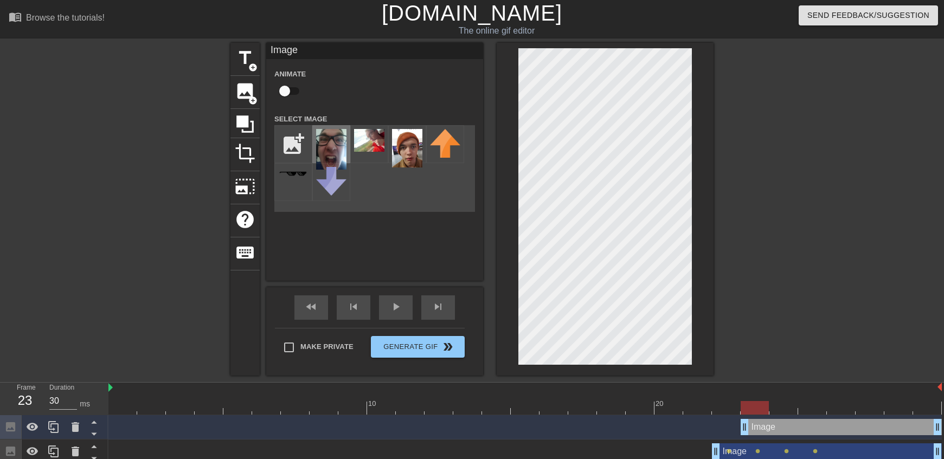
click at [321, 138] on img at bounding box center [331, 149] width 30 height 41
click at [303, 97] on input "checkbox" at bounding box center [285, 91] width 62 height 21
checkbox input "true"
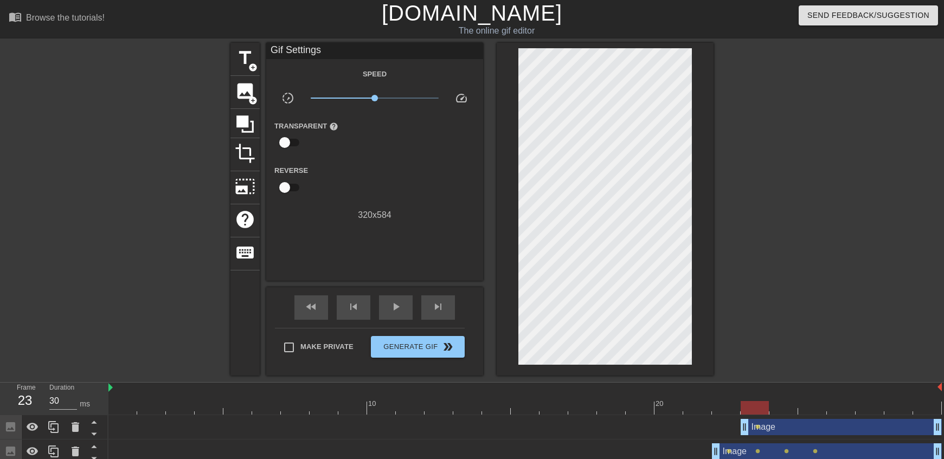
click at [786, 418] on div "Image drag_handle drag_handle lens" at bounding box center [525, 427] width 834 height 24
click at [786, 403] on div at bounding box center [525, 408] width 834 height 14
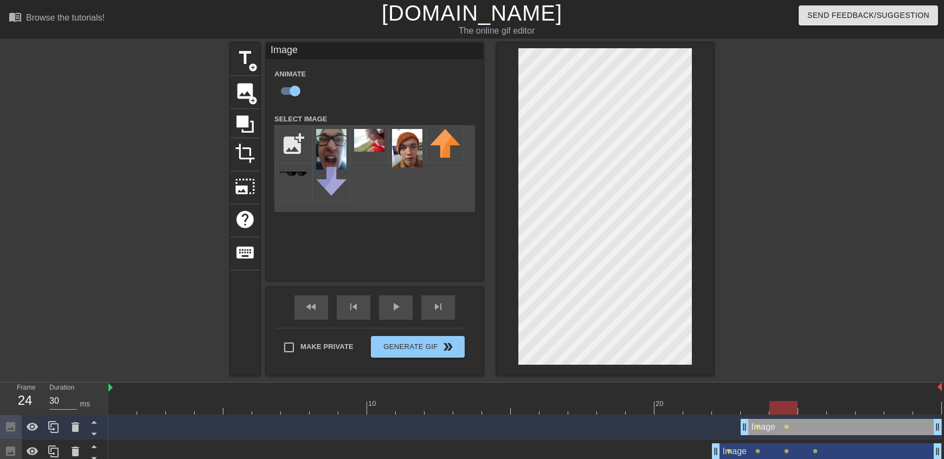
click at [812, 405] on div at bounding box center [525, 408] width 834 height 14
click at [835, 400] on div at bounding box center [841, 401] width 29 height 14
type input "30"
click at [755, 406] on div at bounding box center [525, 408] width 834 height 14
click at [232, 90] on div "image add_circle" at bounding box center [244, 92] width 29 height 33
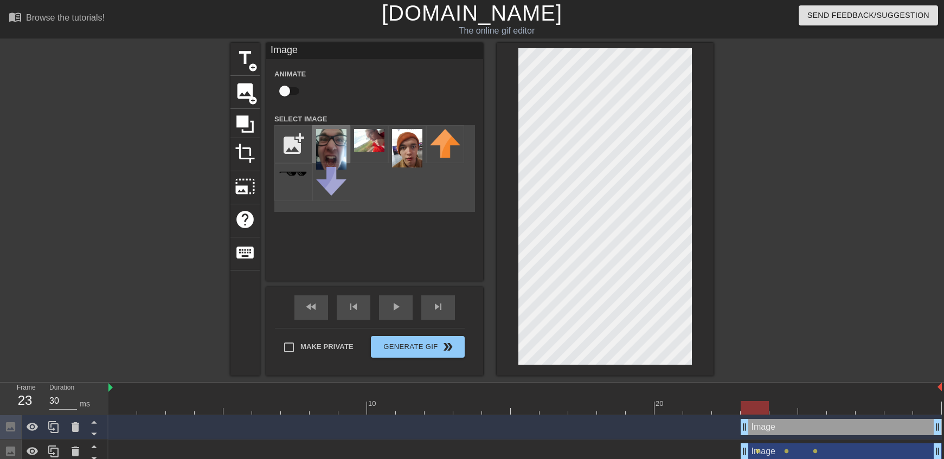
click at [335, 130] on img at bounding box center [331, 149] width 30 height 41
click at [285, 97] on input "checkbox" at bounding box center [285, 91] width 62 height 21
checkbox input "true"
click at [798, 397] on div at bounding box center [812, 401] width 29 height 14
click at [782, 402] on div at bounding box center [525, 408] width 834 height 14
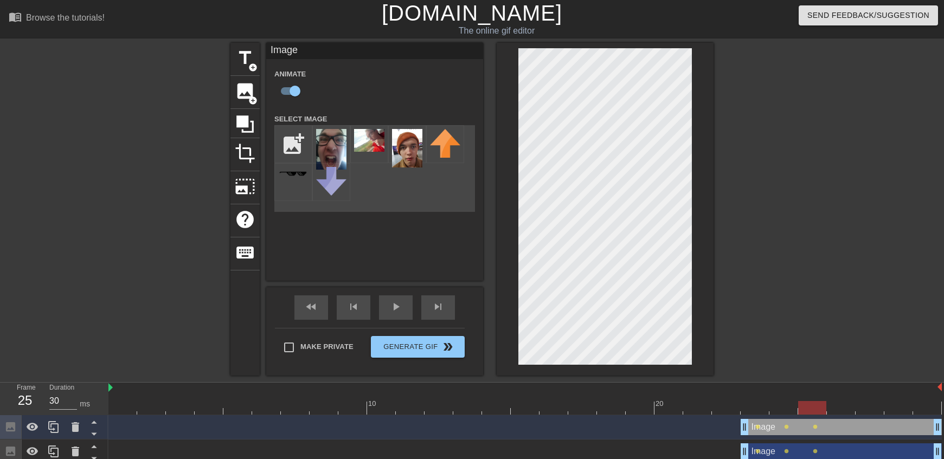
click at [815, 407] on div at bounding box center [525, 408] width 834 height 14
click at [849, 405] on div at bounding box center [525, 408] width 834 height 14
click at [776, 408] on div at bounding box center [525, 408] width 834 height 14
click at [817, 409] on div at bounding box center [525, 408] width 834 height 14
click at [127, 408] on div at bounding box center [525, 408] width 834 height 14
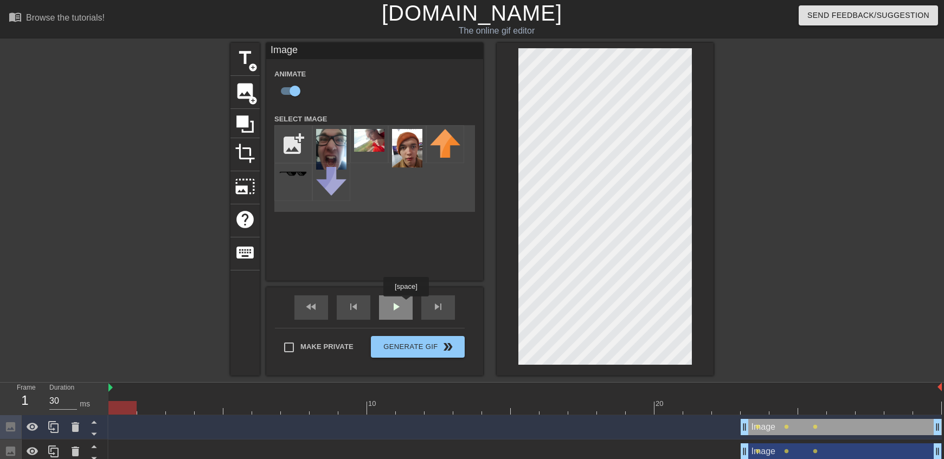
click at [406, 304] on div "play_arrow" at bounding box center [396, 308] width 34 height 24
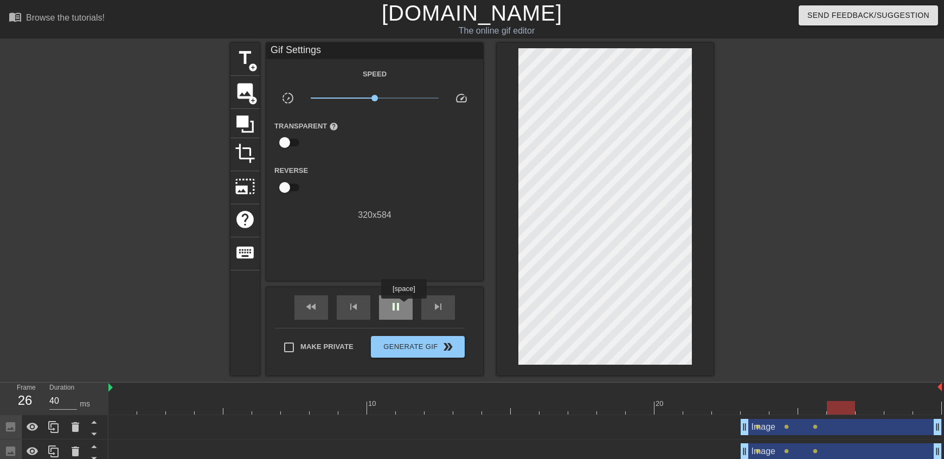
click at [403, 306] on div "pause" at bounding box center [396, 308] width 34 height 24
type input "30"
click at [757, 406] on div at bounding box center [525, 408] width 834 height 14
click at [245, 91] on span "image" at bounding box center [245, 91] width 21 height 21
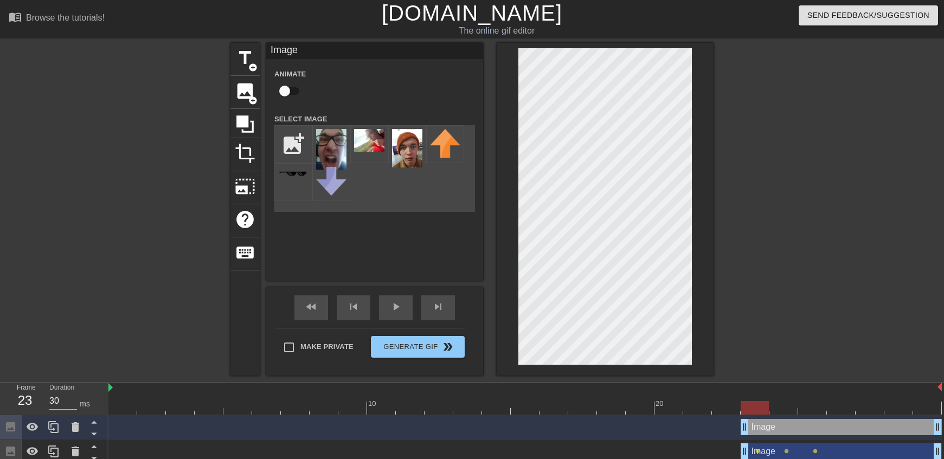
click at [285, 89] on input "checkbox" at bounding box center [285, 91] width 62 height 21
checkbox input "true"
click at [330, 144] on img at bounding box center [331, 149] width 30 height 41
click at [790, 402] on div at bounding box center [525, 408] width 834 height 14
click at [809, 407] on div at bounding box center [525, 408] width 834 height 14
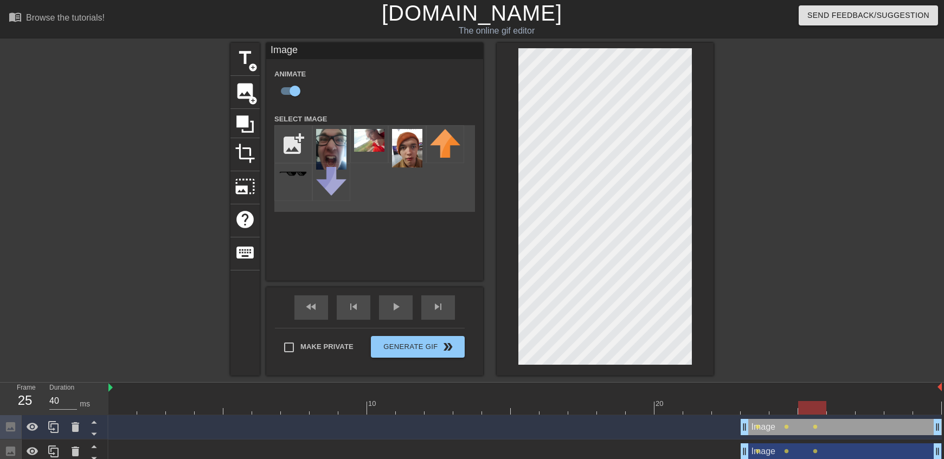
click at [837, 406] on div at bounding box center [525, 408] width 834 height 14
click at [756, 411] on div at bounding box center [525, 408] width 834 height 14
type input "40"
click at [798, 414] on div at bounding box center [525, 408] width 834 height 14
click at [243, 92] on span "image" at bounding box center [245, 91] width 21 height 21
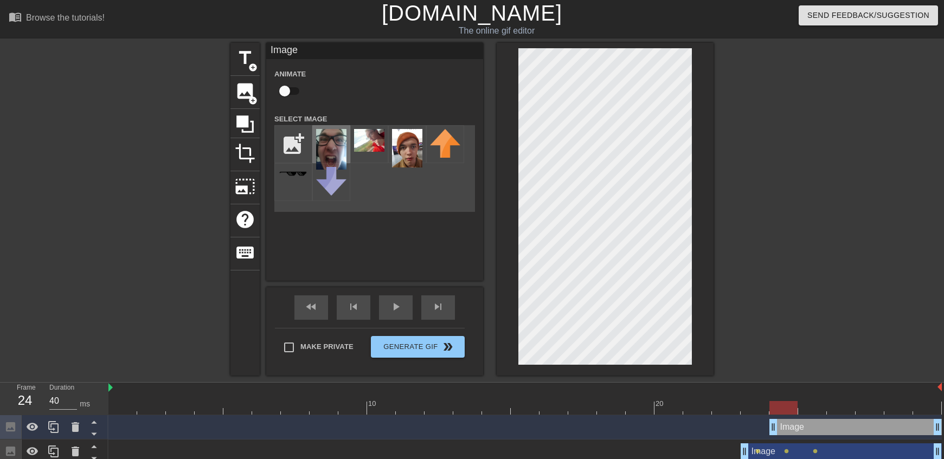
click at [346, 133] on img at bounding box center [331, 149] width 30 height 41
click at [291, 90] on input "checkbox" at bounding box center [285, 91] width 62 height 21
checkbox input "true"
click at [807, 411] on div at bounding box center [525, 408] width 834 height 14
type input "40"
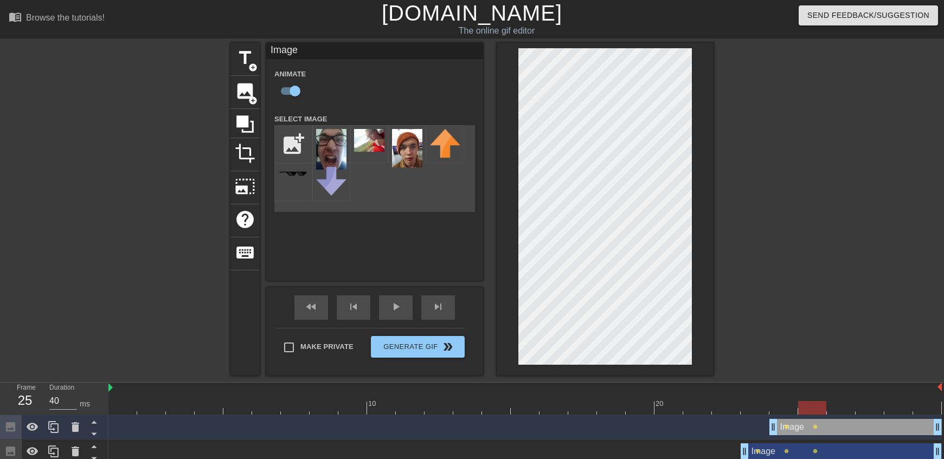
click at [852, 407] on div at bounding box center [525, 408] width 834 height 14
click at [788, 403] on div at bounding box center [525, 408] width 834 height 14
click at [241, 88] on span "image" at bounding box center [245, 91] width 21 height 21
click at [337, 146] on img at bounding box center [331, 149] width 30 height 41
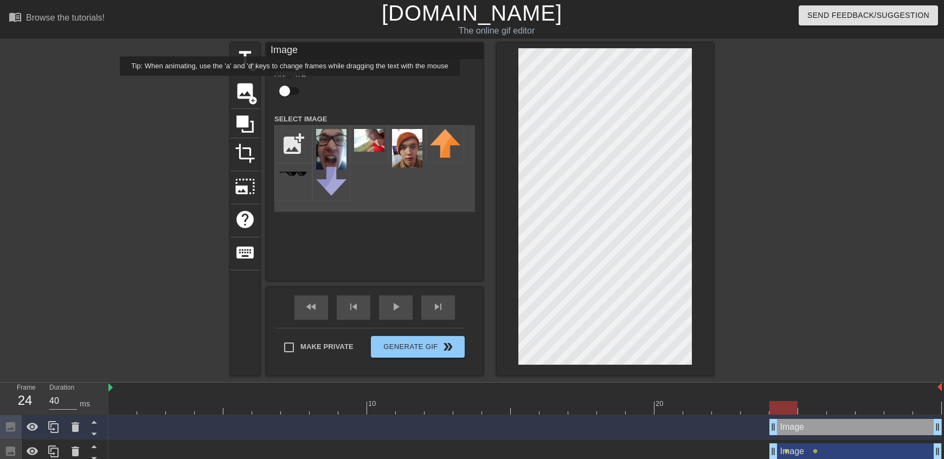
click at [292, 87] on input "checkbox" at bounding box center [285, 91] width 62 height 21
checkbox input "true"
click at [816, 402] on div at bounding box center [525, 408] width 834 height 14
type input "40"
click at [845, 402] on div at bounding box center [525, 408] width 834 height 14
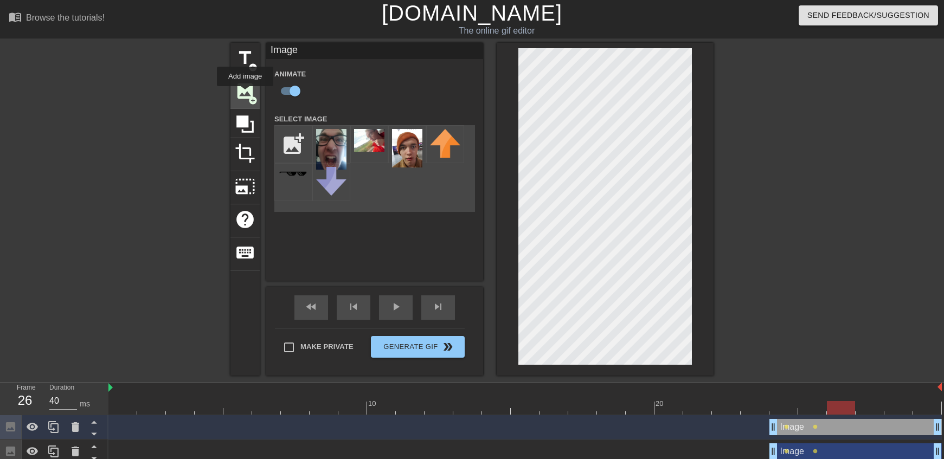
click at [245, 94] on span "image" at bounding box center [245, 91] width 21 height 21
checkbox input "false"
click at [322, 153] on img at bounding box center [331, 149] width 30 height 41
click at [333, 145] on img at bounding box center [331, 149] width 30 height 41
click at [241, 85] on span "image" at bounding box center [245, 91] width 21 height 21
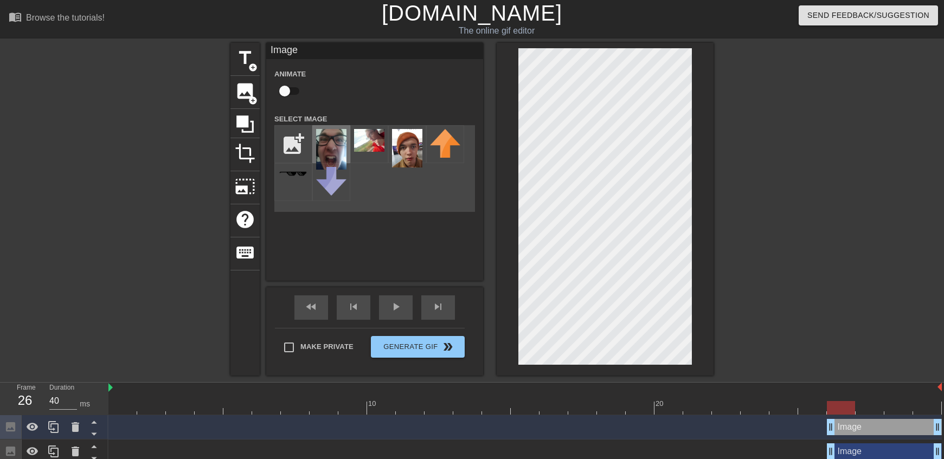
click at [349, 138] on div at bounding box center [331, 144] width 38 height 38
click at [761, 215] on div at bounding box center [808, 205] width 163 height 325
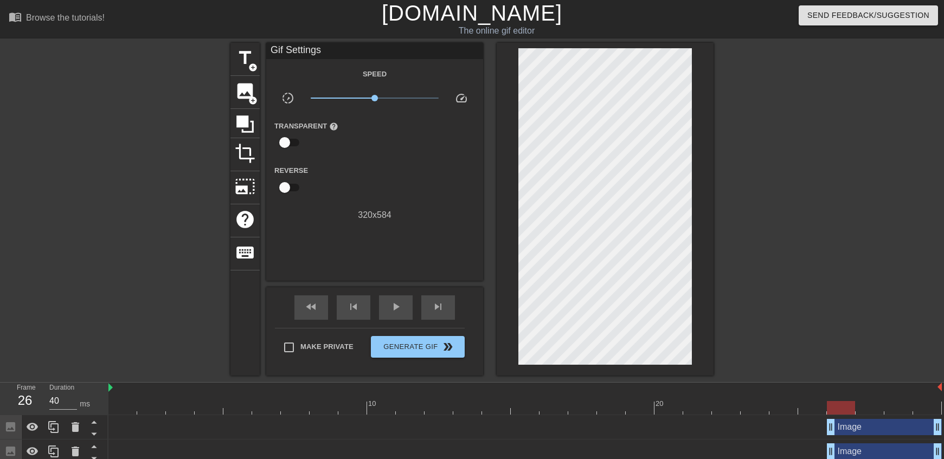
click at [403, 292] on div "fast_rewind skip_previous play_arrow skip_next" at bounding box center [374, 307] width 177 height 41
click at [396, 305] on span "play_arrow" at bounding box center [395, 306] width 13 height 13
click at [396, 305] on span "pause" at bounding box center [395, 306] width 13 height 13
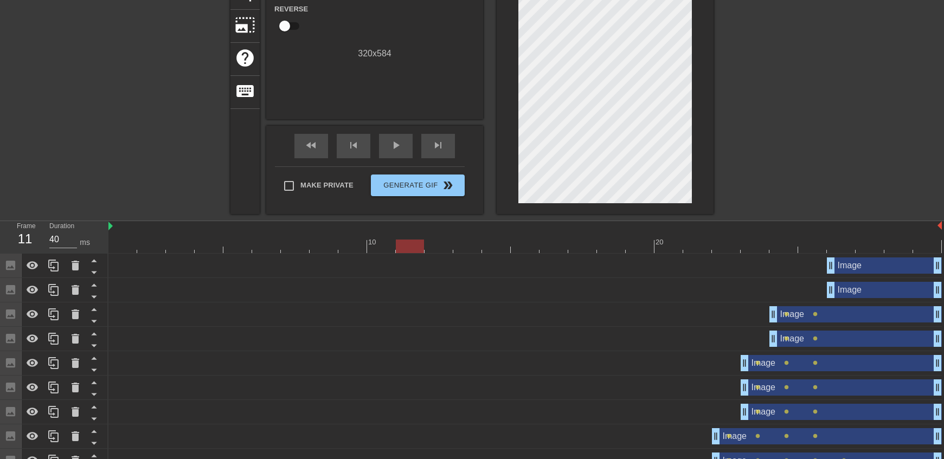
scroll to position [108, 0]
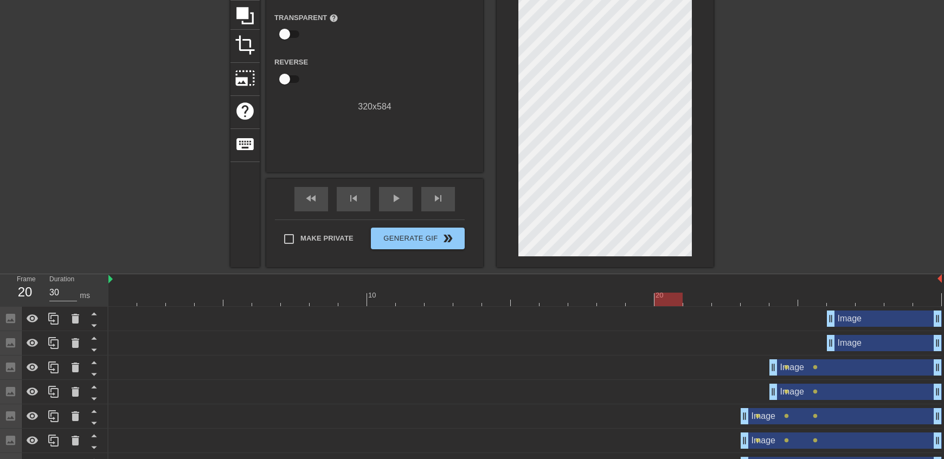
click at [681, 290] on div "20" at bounding box center [669, 292] width 29 height 14
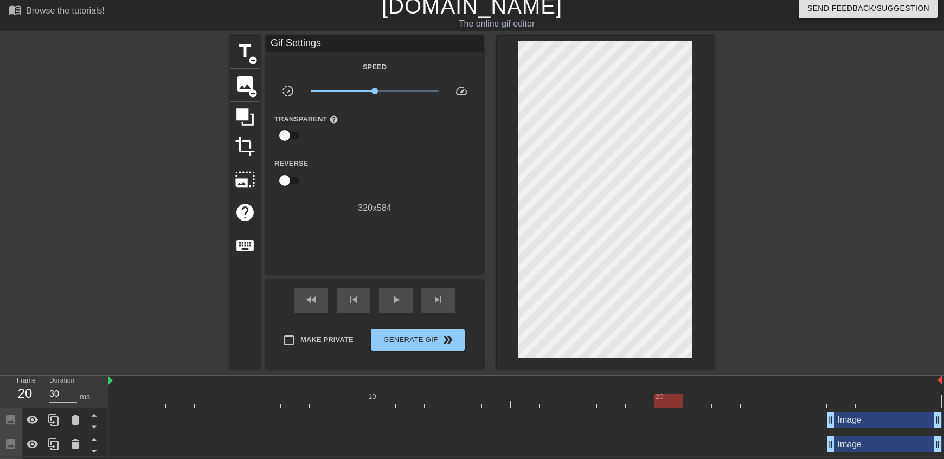
scroll to position [0, 0]
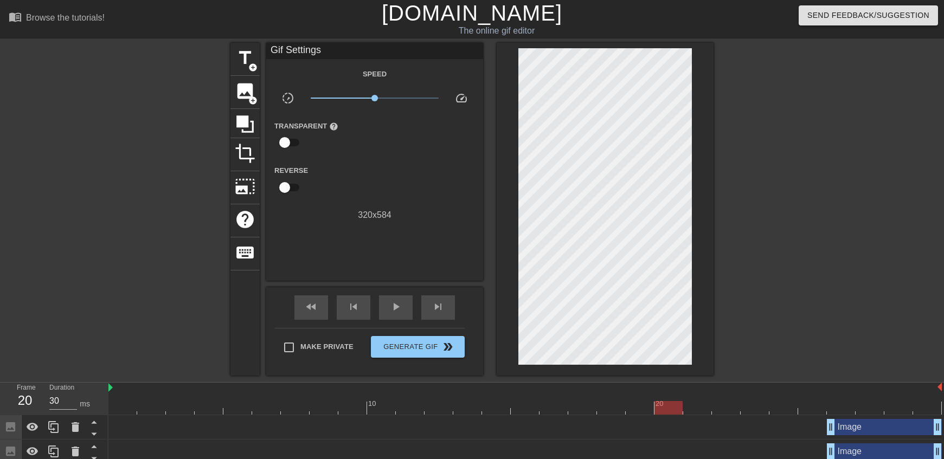
click at [693, 405] on div at bounding box center [525, 408] width 834 height 14
type input "40"
click at [731, 406] on div at bounding box center [525, 408] width 834 height 14
click at [253, 86] on span "image" at bounding box center [245, 91] width 21 height 21
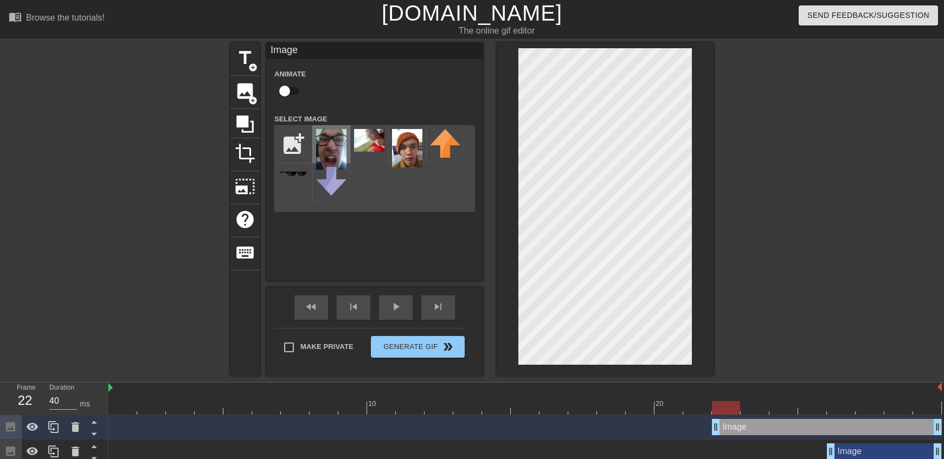
click at [341, 139] on img at bounding box center [331, 149] width 30 height 41
click at [289, 89] on input "checkbox" at bounding box center [285, 91] width 62 height 21
checkbox input "true"
click at [753, 405] on div at bounding box center [525, 408] width 834 height 14
click at [789, 406] on div at bounding box center [525, 408] width 834 height 14
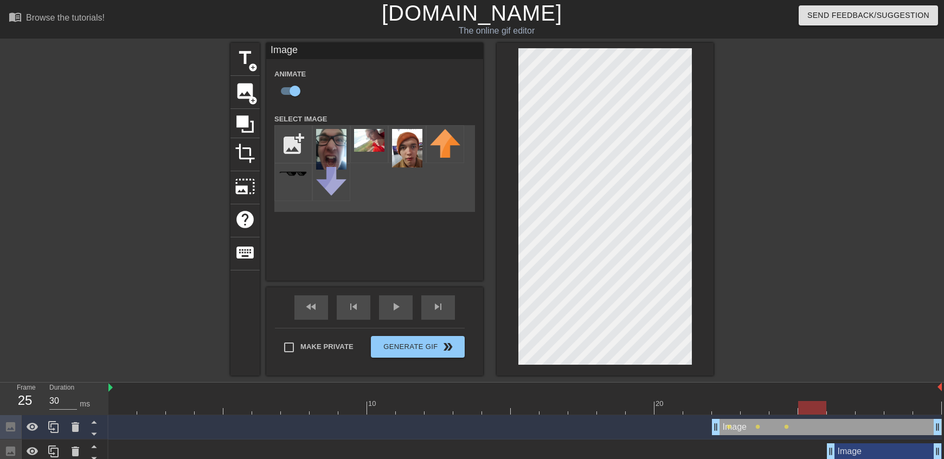
click at [815, 395] on div at bounding box center [812, 401] width 29 height 14
type input "40"
drag, startPoint x: 937, startPoint y: 430, endPoint x: 791, endPoint y: 435, distance: 145.4
click at [791, 435] on div "Image drag_handle drag_handle lens lens lens" at bounding box center [525, 427] width 834 height 24
click at [732, 407] on div at bounding box center [525, 408] width 834 height 14
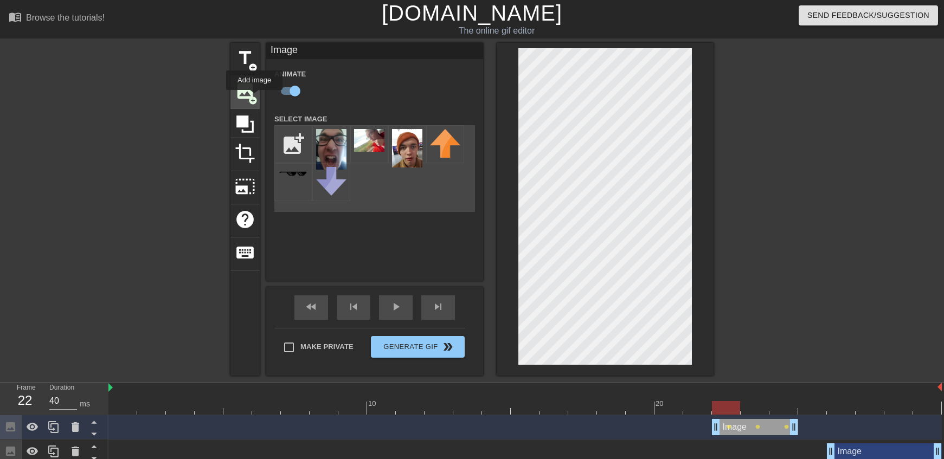
click at [251, 91] on span "image" at bounding box center [245, 91] width 21 height 21
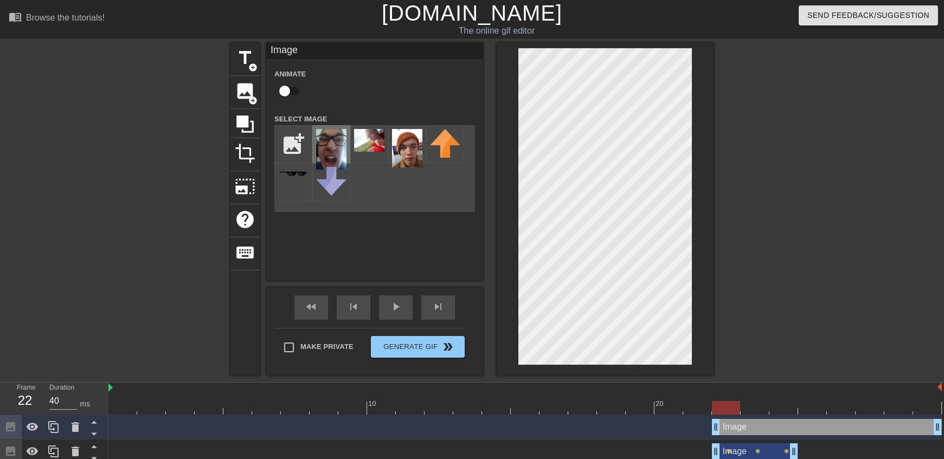
click at [318, 144] on img at bounding box center [331, 149] width 30 height 41
click at [692, 221] on div at bounding box center [605, 209] width 217 height 333
click at [294, 93] on input "checkbox" at bounding box center [285, 91] width 62 height 21
checkbox input "true"
click at [747, 420] on div "Image drag_handle drag_handle" at bounding box center [827, 427] width 230 height 16
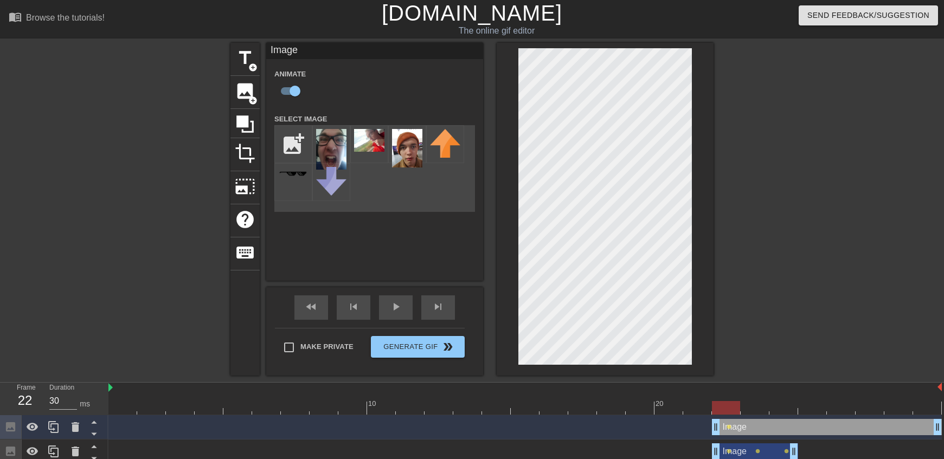
click at [749, 413] on div at bounding box center [525, 408] width 834 height 14
click at [789, 403] on div at bounding box center [525, 408] width 834 height 14
drag, startPoint x: 939, startPoint y: 430, endPoint x: 806, endPoint y: 420, distance: 132.7
click at [806, 420] on div "Image drag_handle drag_handle lens lens lens" at bounding box center [525, 427] width 834 height 16
click at [752, 407] on div at bounding box center [525, 408] width 834 height 14
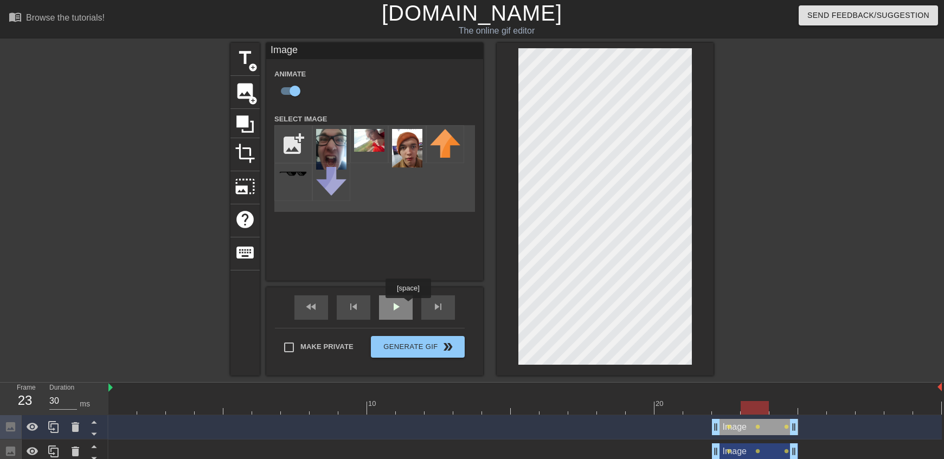
click at [408, 306] on div "play_arrow" at bounding box center [396, 308] width 34 height 24
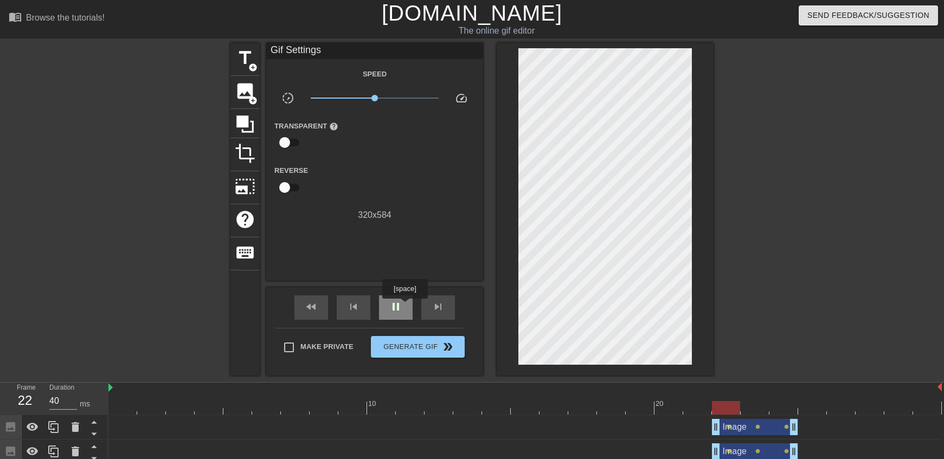
click at [405, 306] on div "pause" at bounding box center [396, 308] width 34 height 24
click at [737, 407] on div at bounding box center [525, 408] width 834 height 14
click at [761, 405] on div at bounding box center [525, 408] width 834 height 14
click at [783, 410] on div at bounding box center [525, 408] width 834 height 14
click at [811, 409] on div at bounding box center [525, 408] width 834 height 14
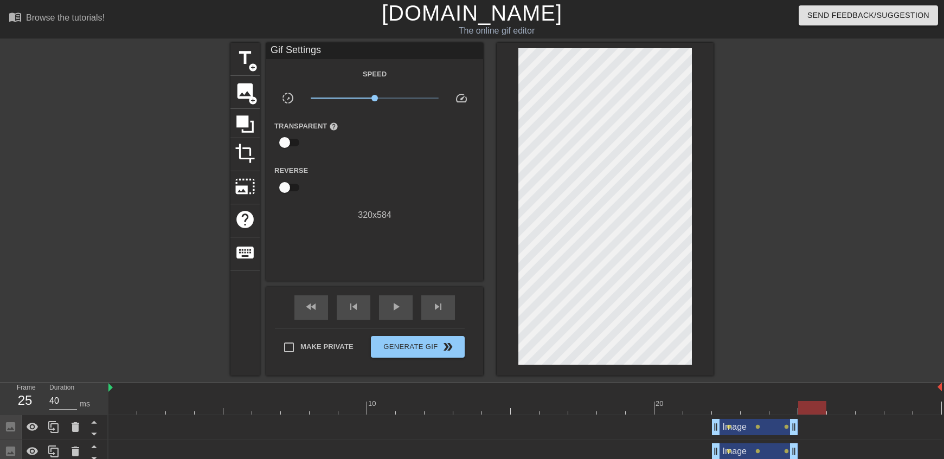
click at [835, 396] on div at bounding box center [841, 401] width 29 height 14
click at [854, 400] on div at bounding box center [841, 401] width 29 height 14
click at [813, 403] on div at bounding box center [525, 408] width 834 height 14
click at [848, 403] on div at bounding box center [525, 408] width 834 height 14
type input "30"
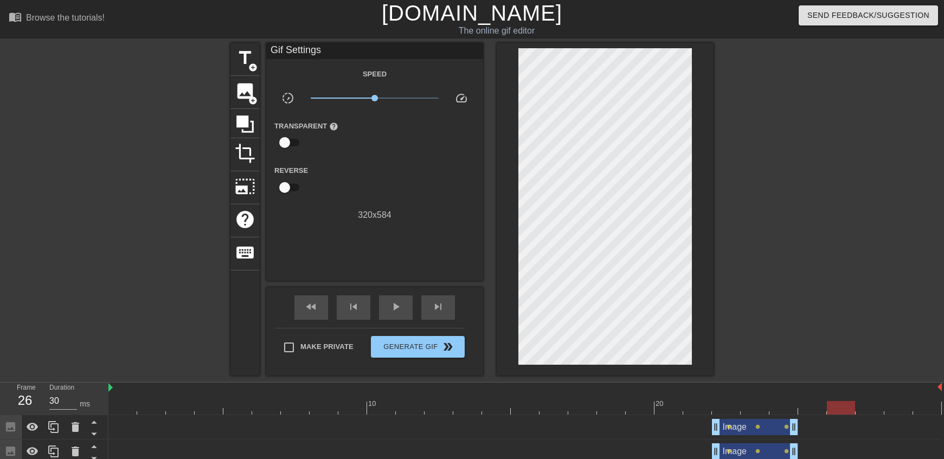
click at [805, 404] on div at bounding box center [525, 408] width 834 height 14
click at [253, 90] on span "image" at bounding box center [245, 91] width 21 height 21
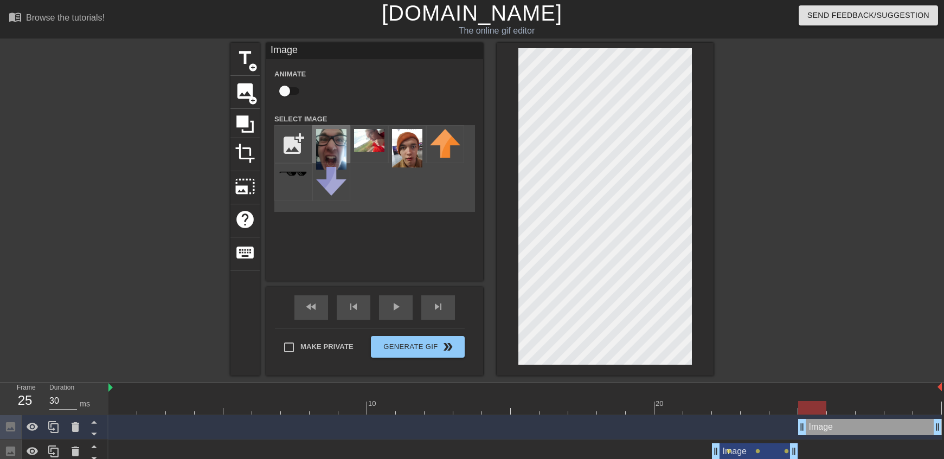
click at [319, 138] on img at bounding box center [331, 149] width 30 height 41
click at [695, 280] on div at bounding box center [605, 209] width 217 height 333
click at [296, 88] on input "checkbox" at bounding box center [285, 91] width 62 height 21
checkbox input "true"
click at [837, 412] on div at bounding box center [525, 408] width 834 height 14
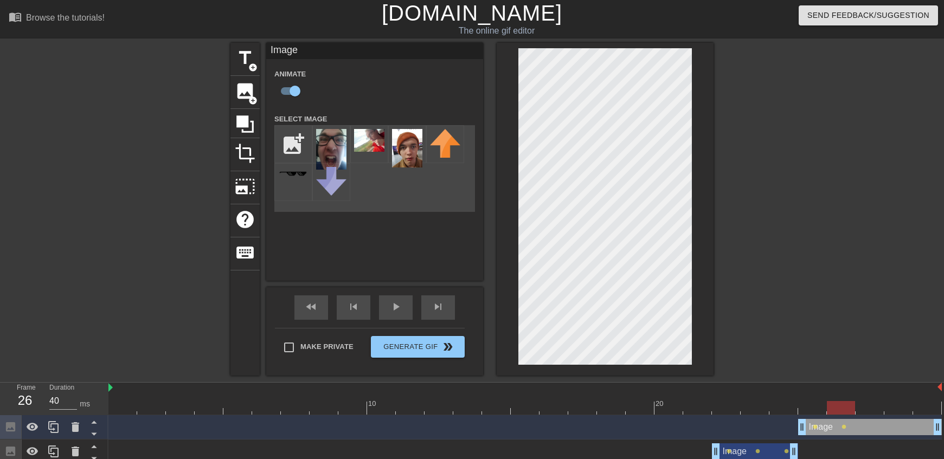
type input "30"
click at [861, 395] on div at bounding box center [870, 401] width 29 height 14
click at [817, 401] on div at bounding box center [525, 408] width 834 height 14
click at [235, 98] on span "image" at bounding box center [245, 91] width 21 height 21
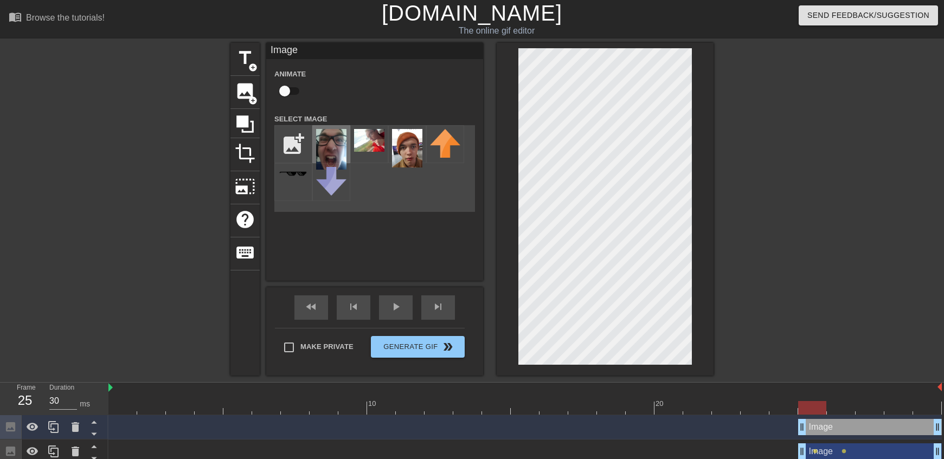
click at [331, 132] on img at bounding box center [331, 149] width 30 height 41
click at [289, 98] on input "checkbox" at bounding box center [285, 91] width 62 height 21
checkbox input "true"
click at [851, 400] on div at bounding box center [841, 401] width 29 height 14
click at [875, 408] on div at bounding box center [525, 408] width 834 height 14
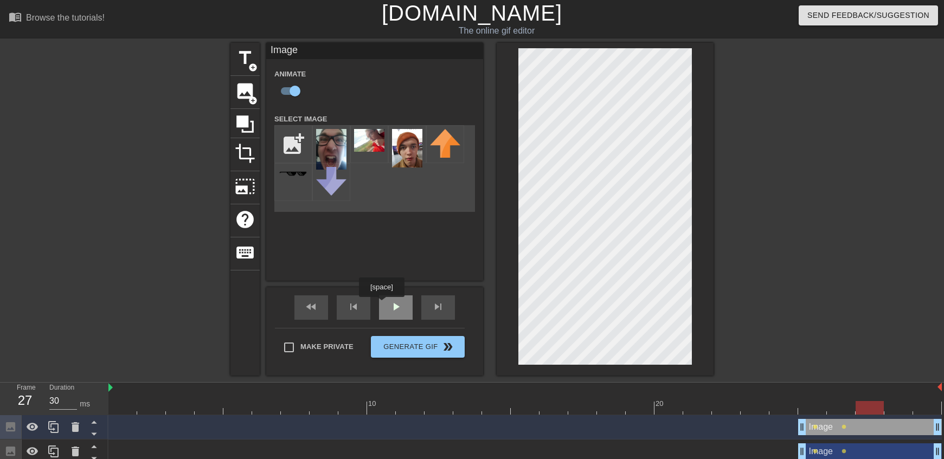
click at [382, 305] on div "play_arrow" at bounding box center [396, 308] width 34 height 24
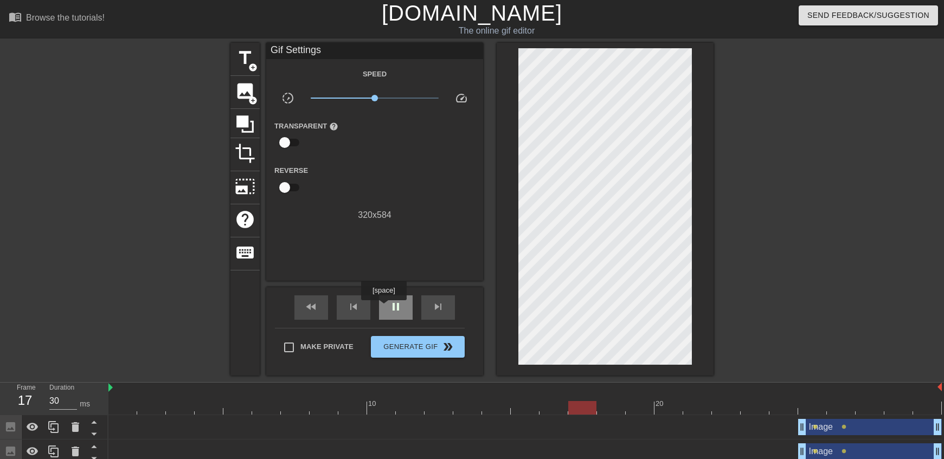
type input "40"
click at [383, 308] on div "pause" at bounding box center [396, 308] width 34 height 24
click at [303, 349] on span "Make Private" at bounding box center [326, 347] width 53 height 11
click at [300, 349] on input "Make Private" at bounding box center [289, 347] width 23 height 23
checkbox input "true"
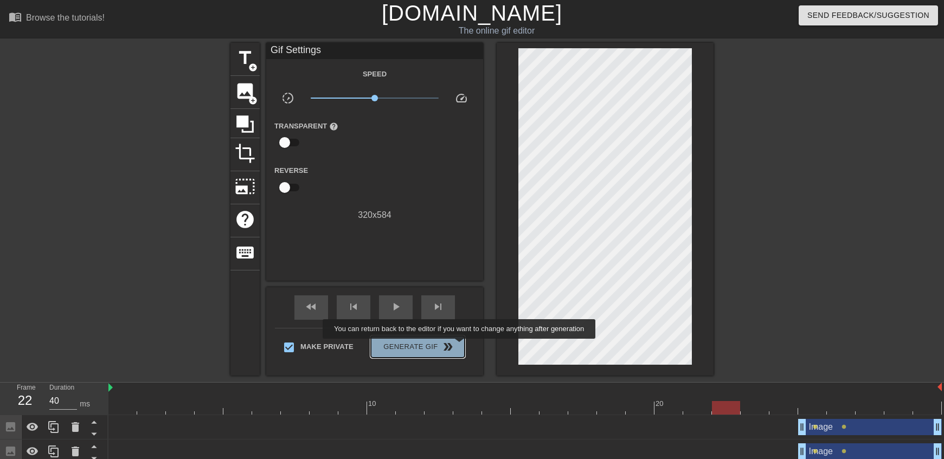
click at [460, 347] on button "Generate Gif double_arrow" at bounding box center [418, 347] width 94 height 22
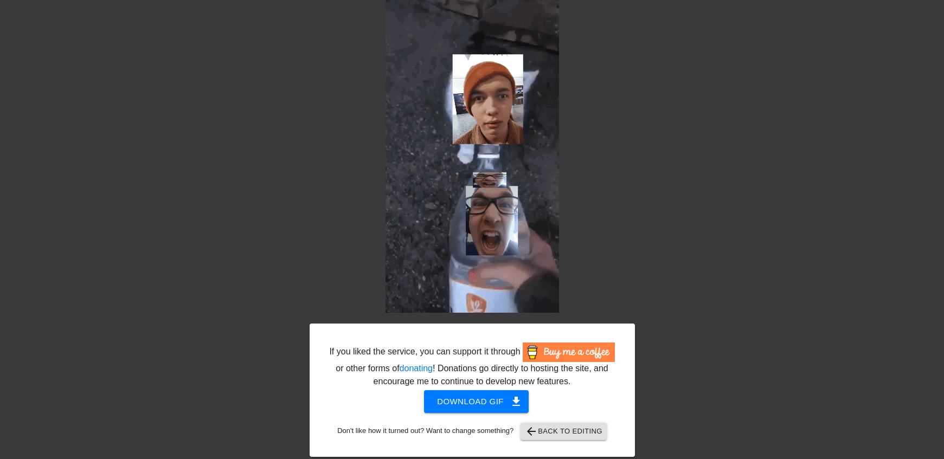
scroll to position [49, 0]
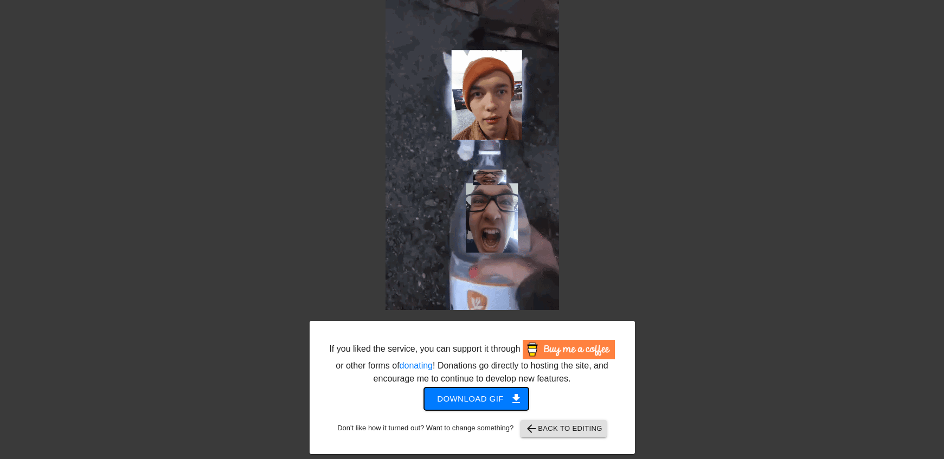
click at [476, 398] on span "Download gif get_app" at bounding box center [476, 399] width 79 height 14
